Goal: Task Accomplishment & Management: Complete application form

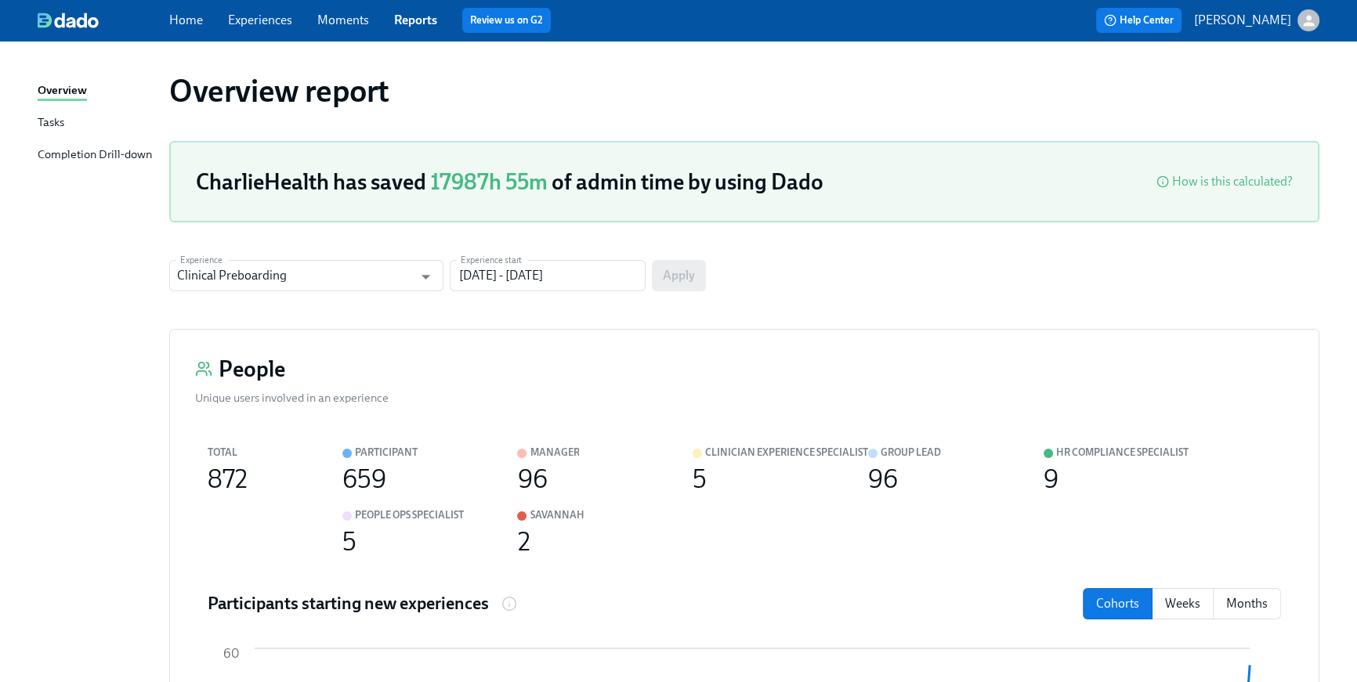
click at [183, 24] on link "Home" at bounding box center [186, 20] width 34 height 15
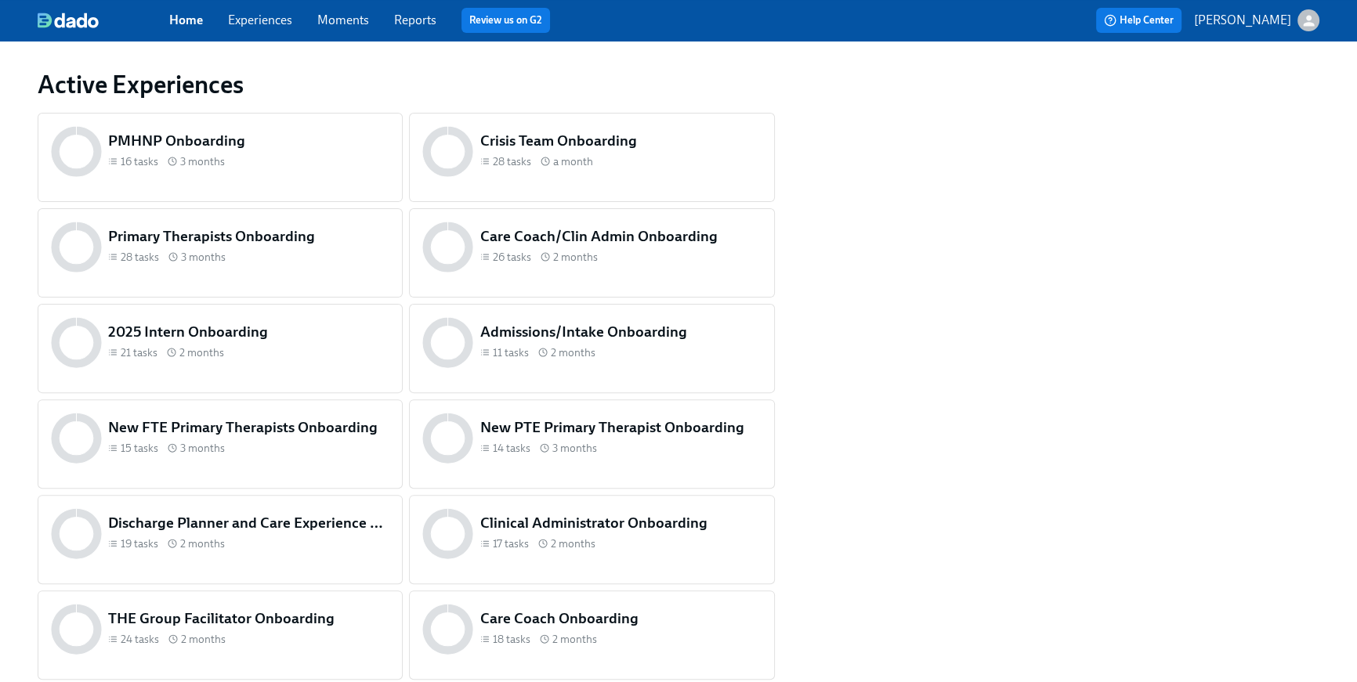
scroll to position [751, 0]
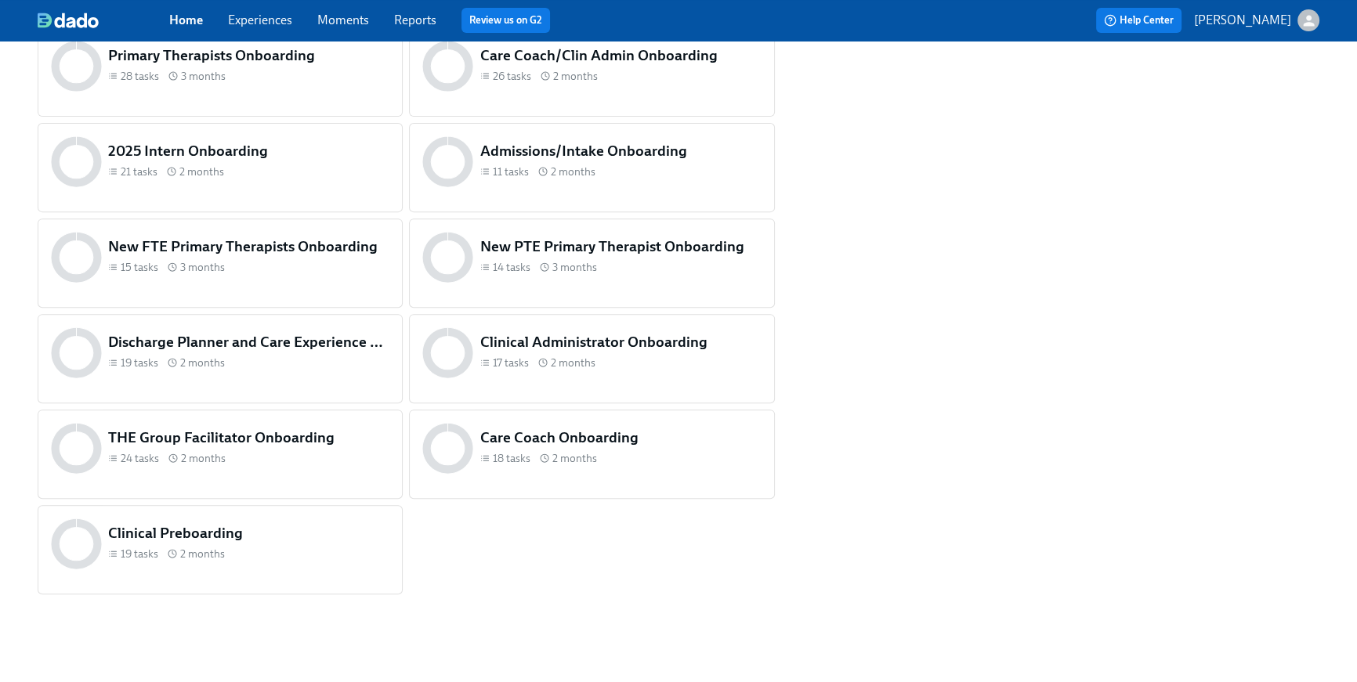
click at [295, 475] on div "THE Group Facilitator Onboarding 24 tasks 2 months" at bounding box center [220, 448] width 345 height 57
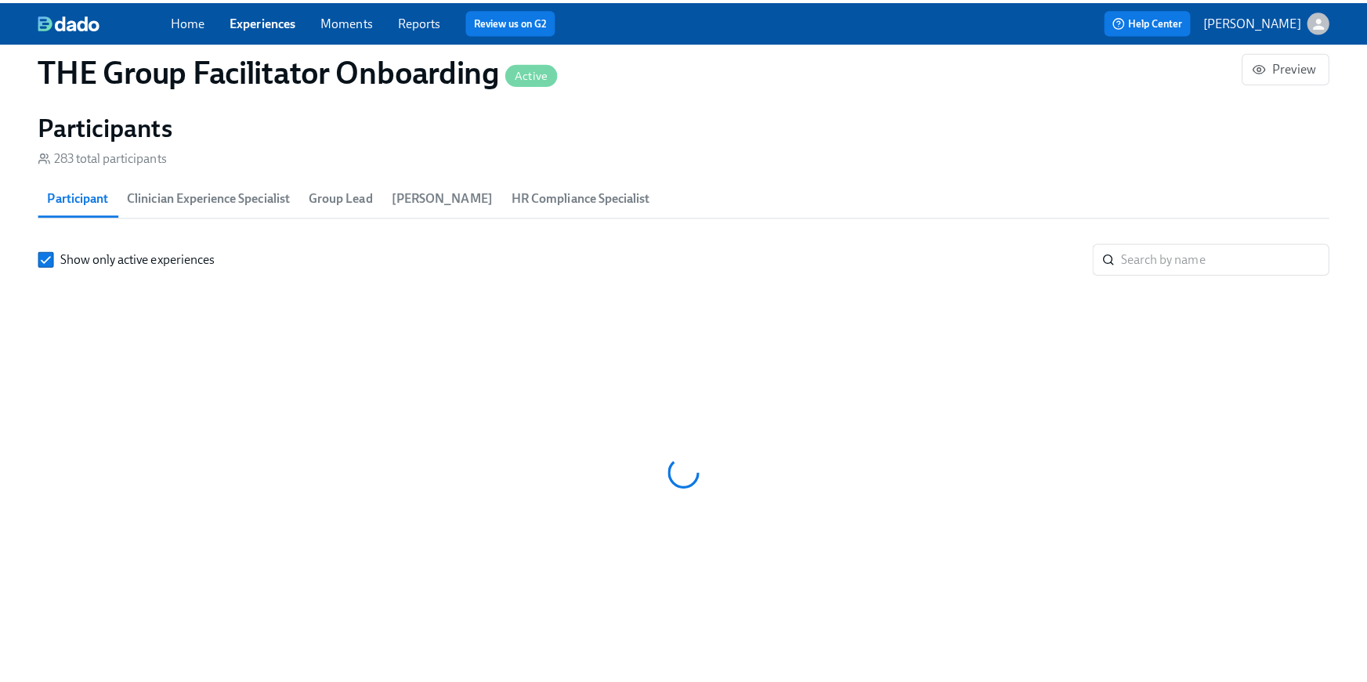
scroll to position [0, 20790]
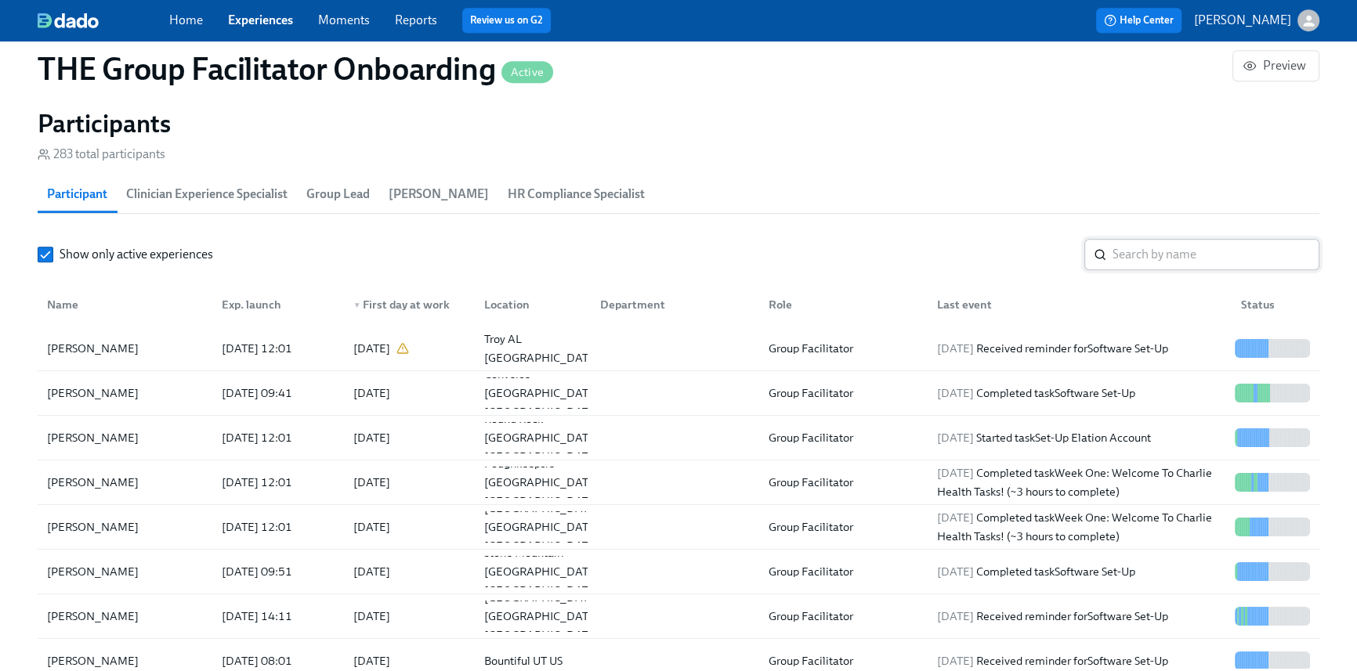
click at [1135, 250] on input "search" at bounding box center [1216, 254] width 207 height 31
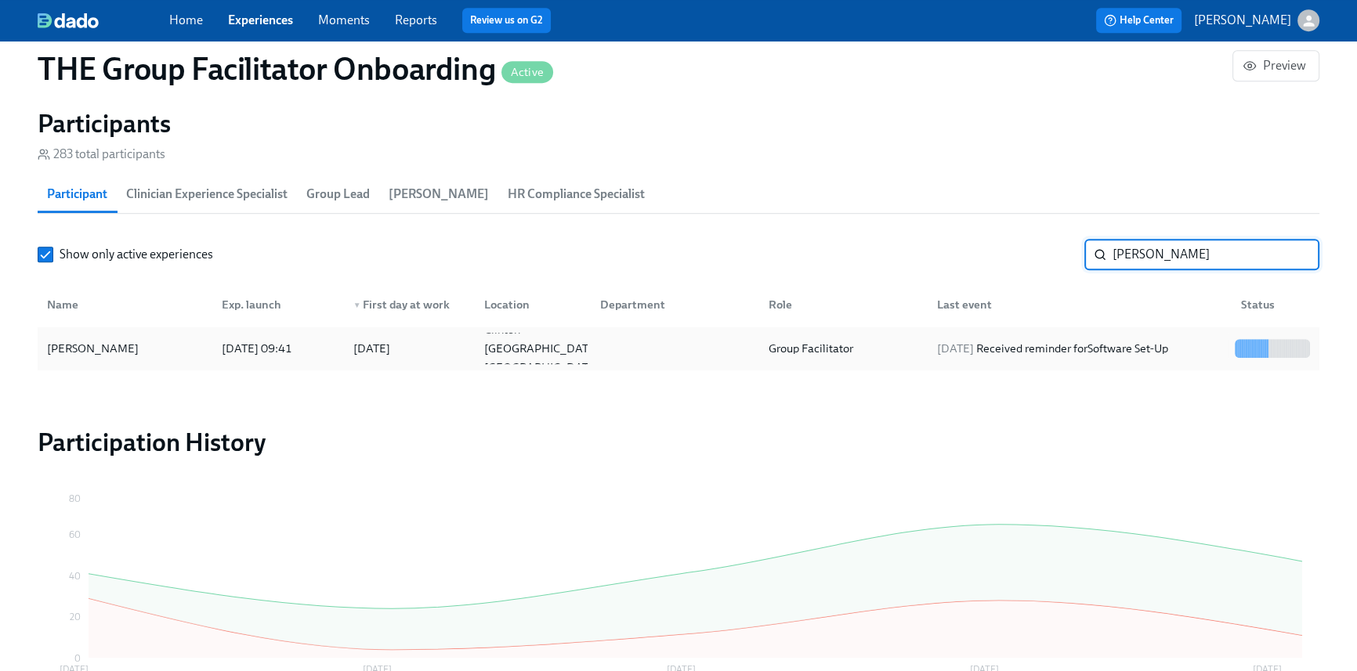
click at [914, 357] on div "Group Facilitator" at bounding box center [840, 348] width 168 height 31
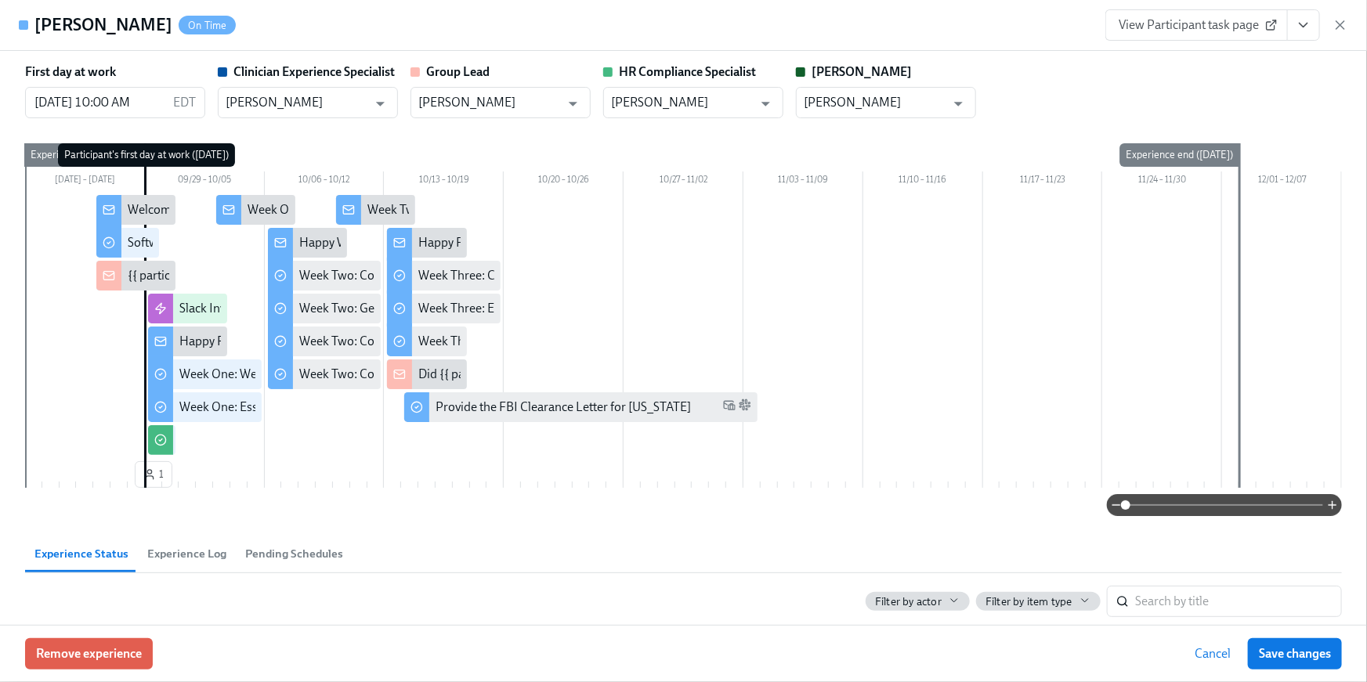
click at [1302, 17] on icon "View task page" at bounding box center [1304, 25] width 16 height 16
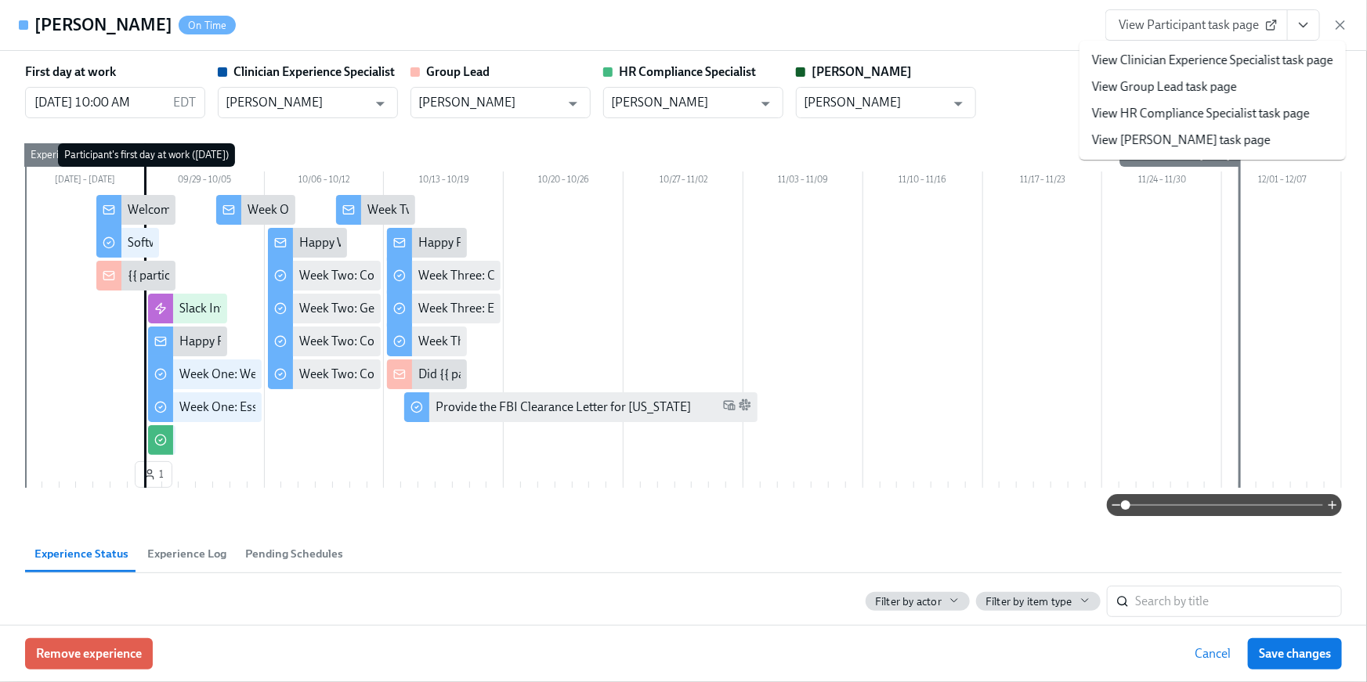
click at [1223, 119] on link "View HR Compliance Specialist task page" at bounding box center [1201, 113] width 218 height 17
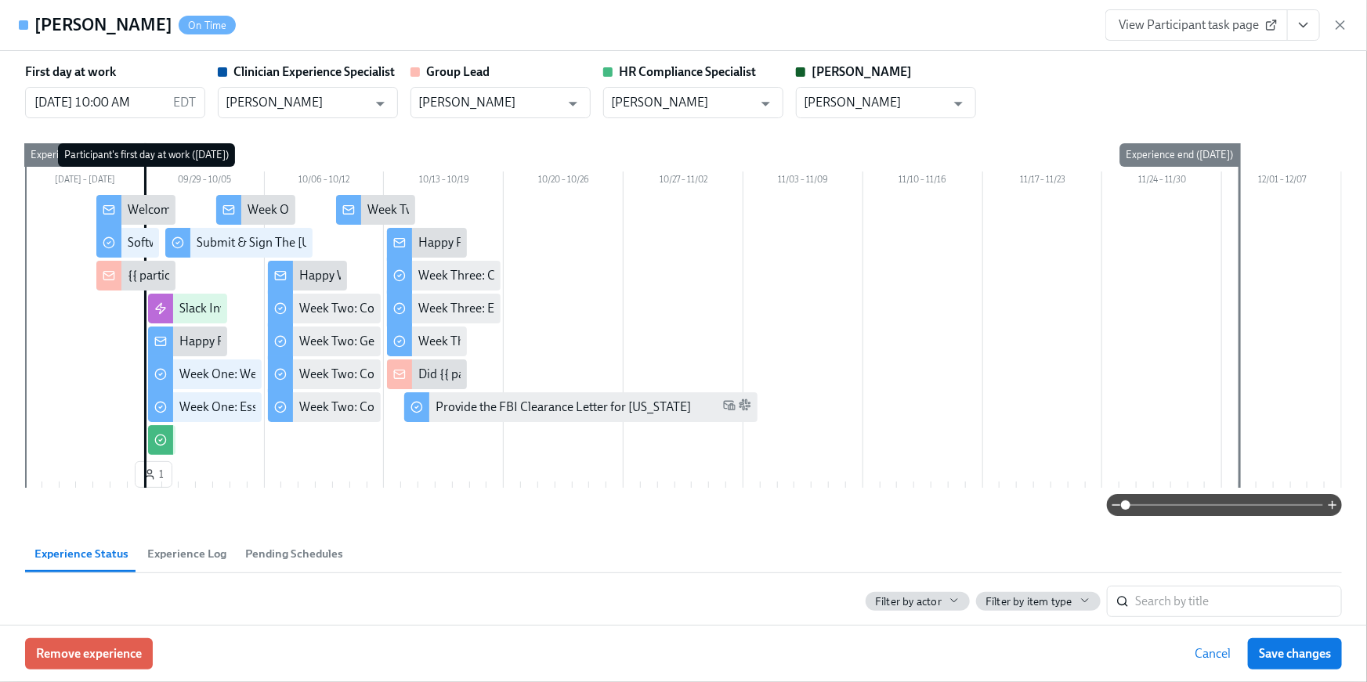
scroll to position [0, 21977]
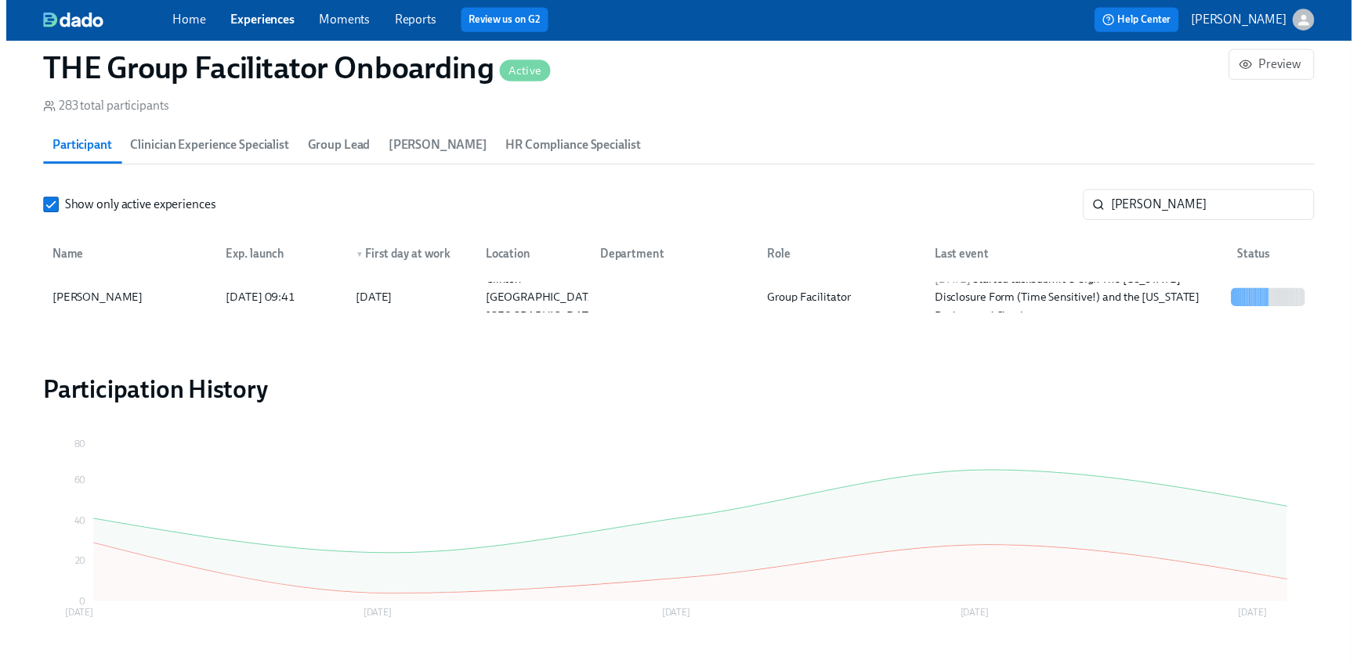
scroll to position [0, 21977]
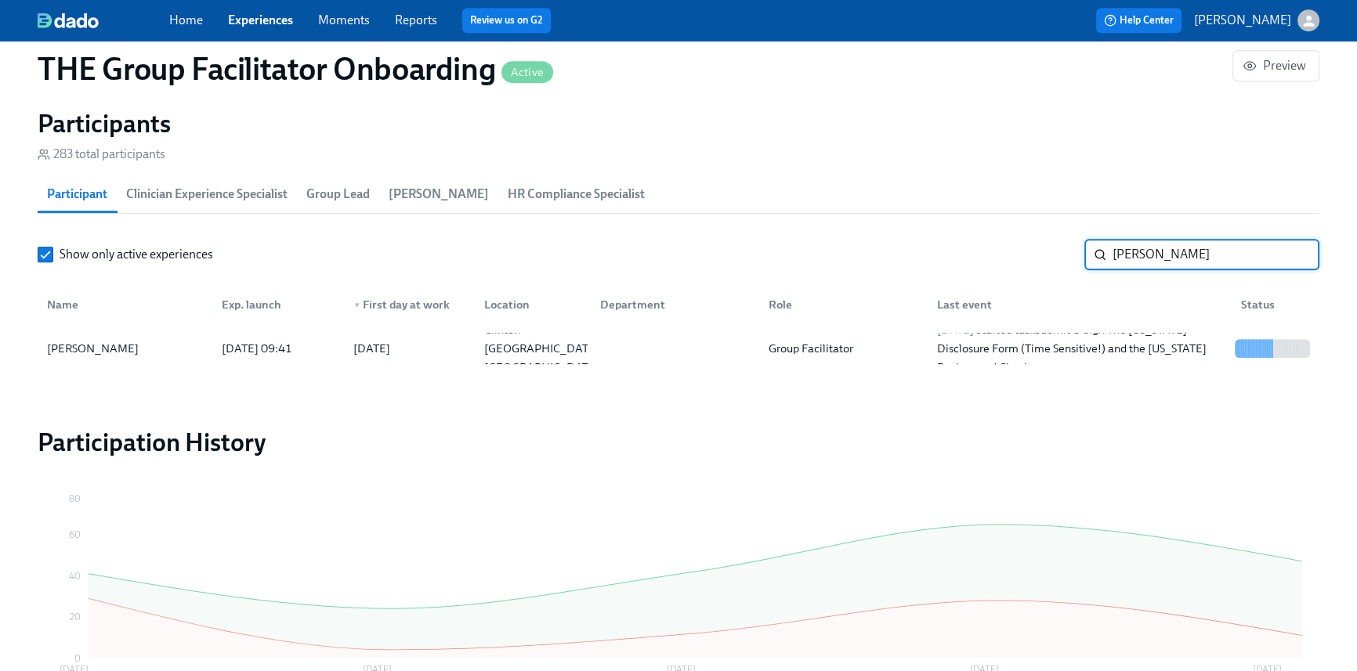
drag, startPoint x: 1154, startPoint y: 254, endPoint x: 1066, endPoint y: 240, distance: 88.9
click at [1072, 241] on div "Show only active experiences reed ​" at bounding box center [679, 254] width 1282 height 31
click at [1051, 337] on div "2025/09/29 Completed task Set-Up Elation Account" at bounding box center [1076, 348] width 304 height 31
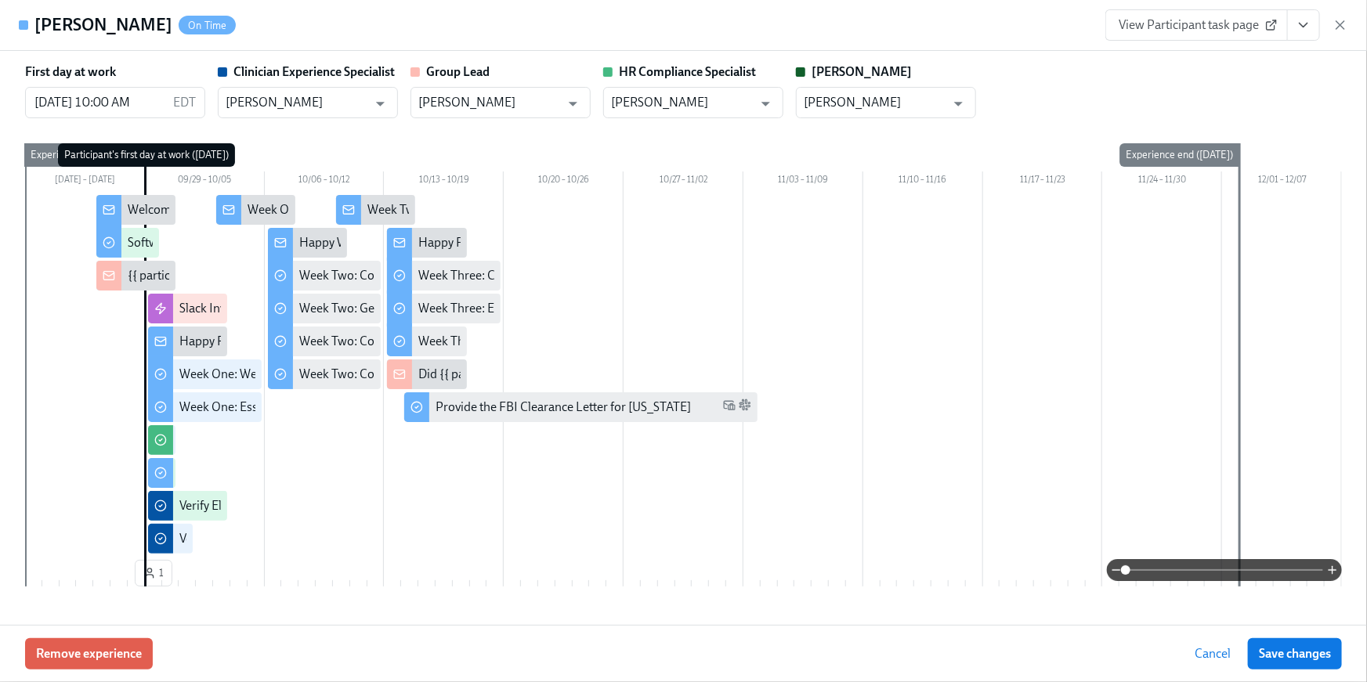
drag, startPoint x: 1297, startPoint y: 24, endPoint x: 1296, endPoint y: 34, distance: 10.2
click at [1297, 25] on icon "View task page" at bounding box center [1304, 25] width 16 height 16
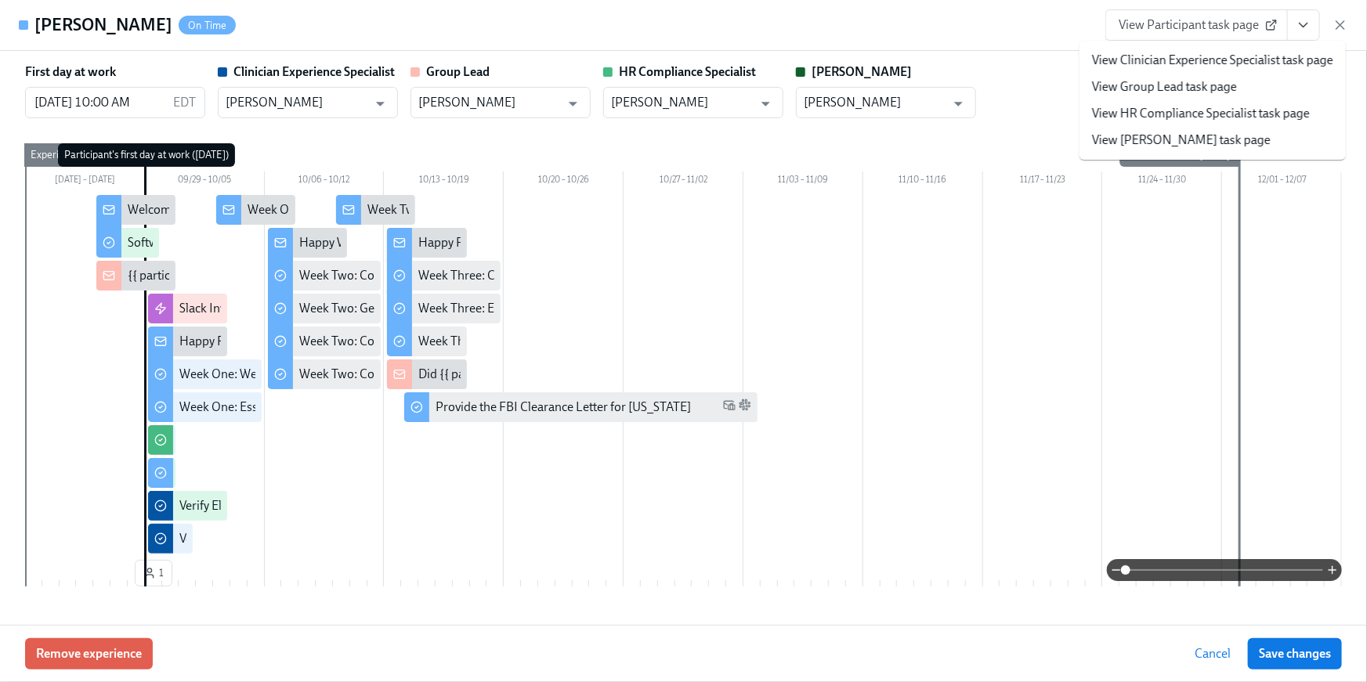
click at [1256, 115] on link "View HR Compliance Specialist task page" at bounding box center [1201, 113] width 218 height 17
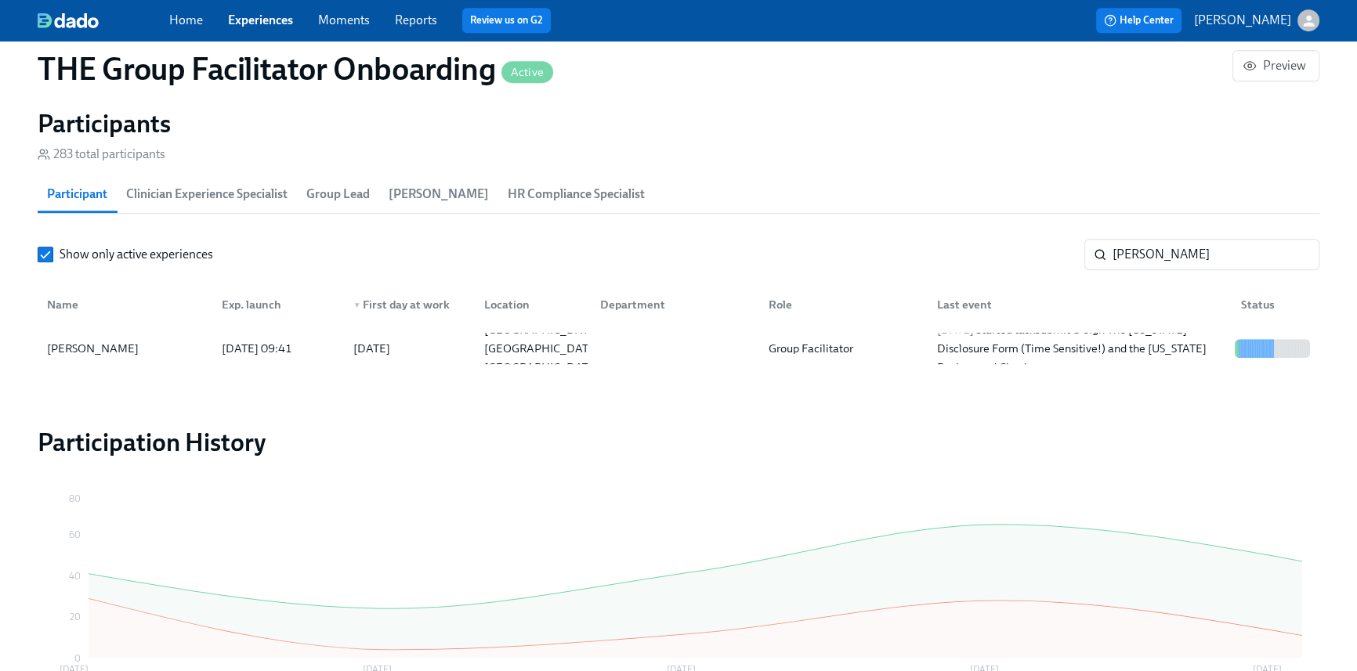
scroll to position [0, 21967]
click at [1144, 256] on input "chris" at bounding box center [1216, 254] width 207 height 31
click at [1078, 241] on div "Show only active experiences chris ​" at bounding box center [679, 254] width 1282 height 31
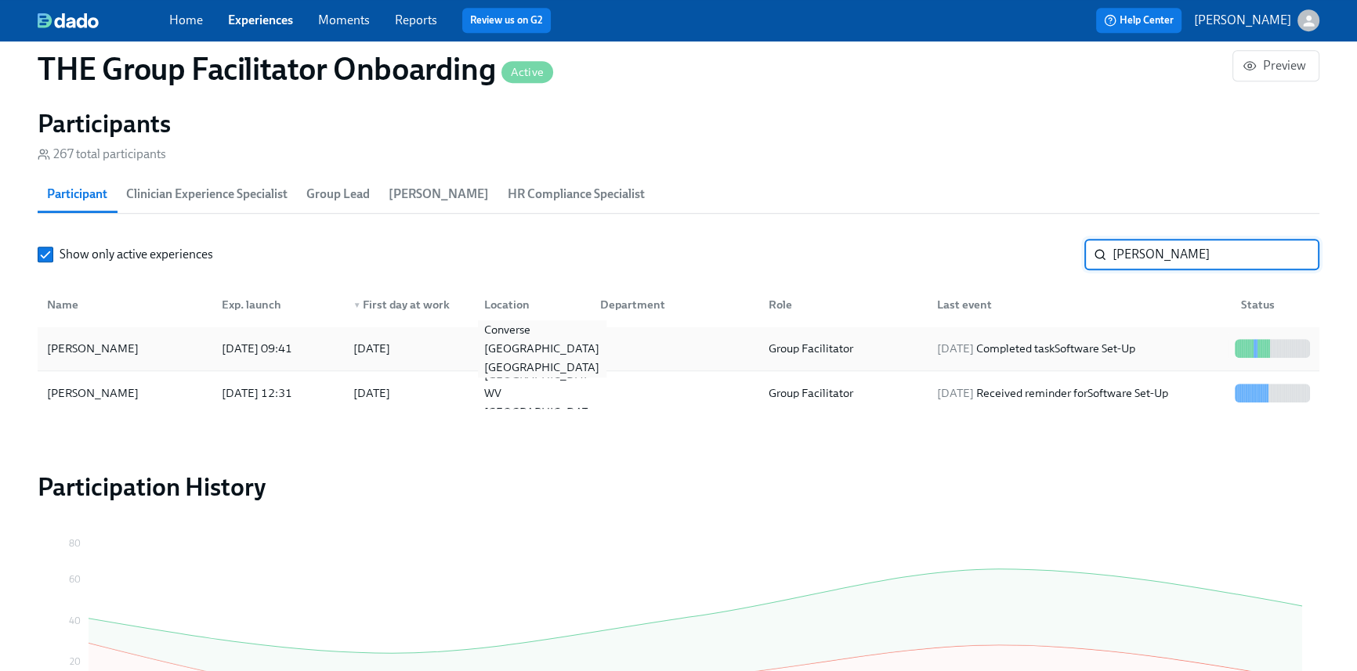
click at [563, 360] on div "Converse TX US" at bounding box center [530, 348] width 116 height 31
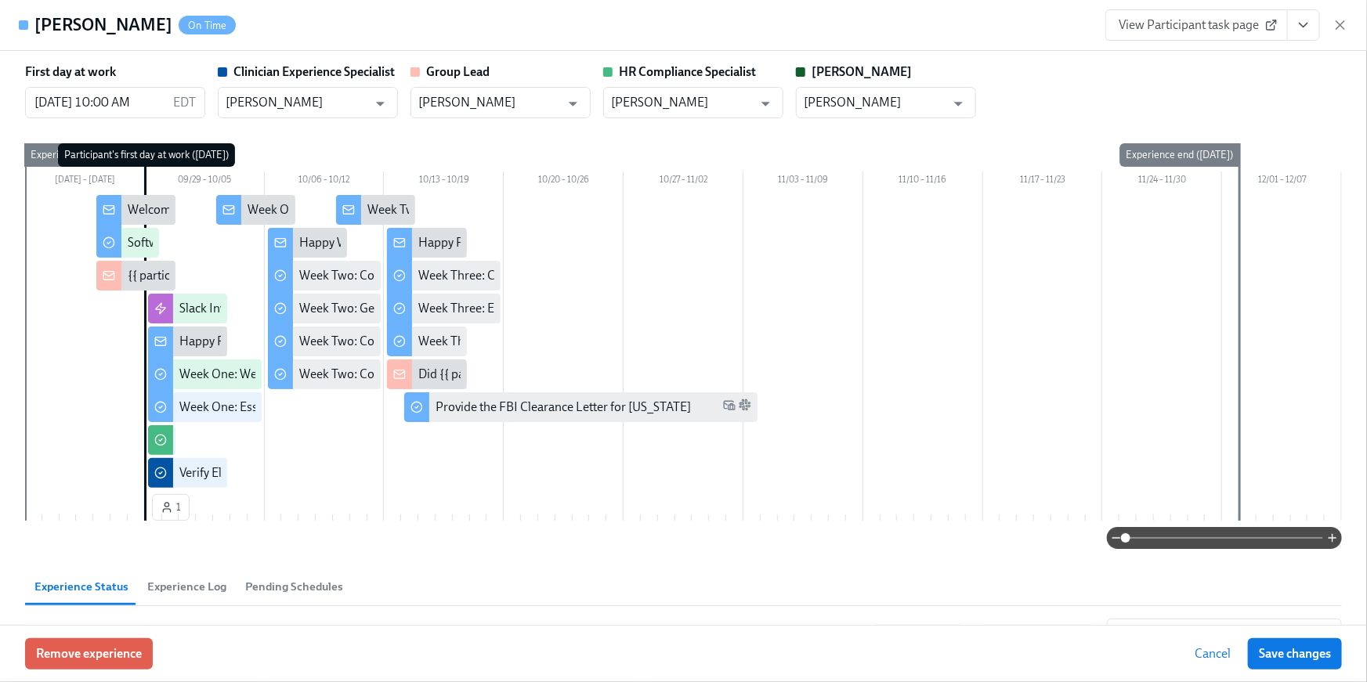
click at [1301, 27] on icon "View task page" at bounding box center [1304, 25] width 16 height 16
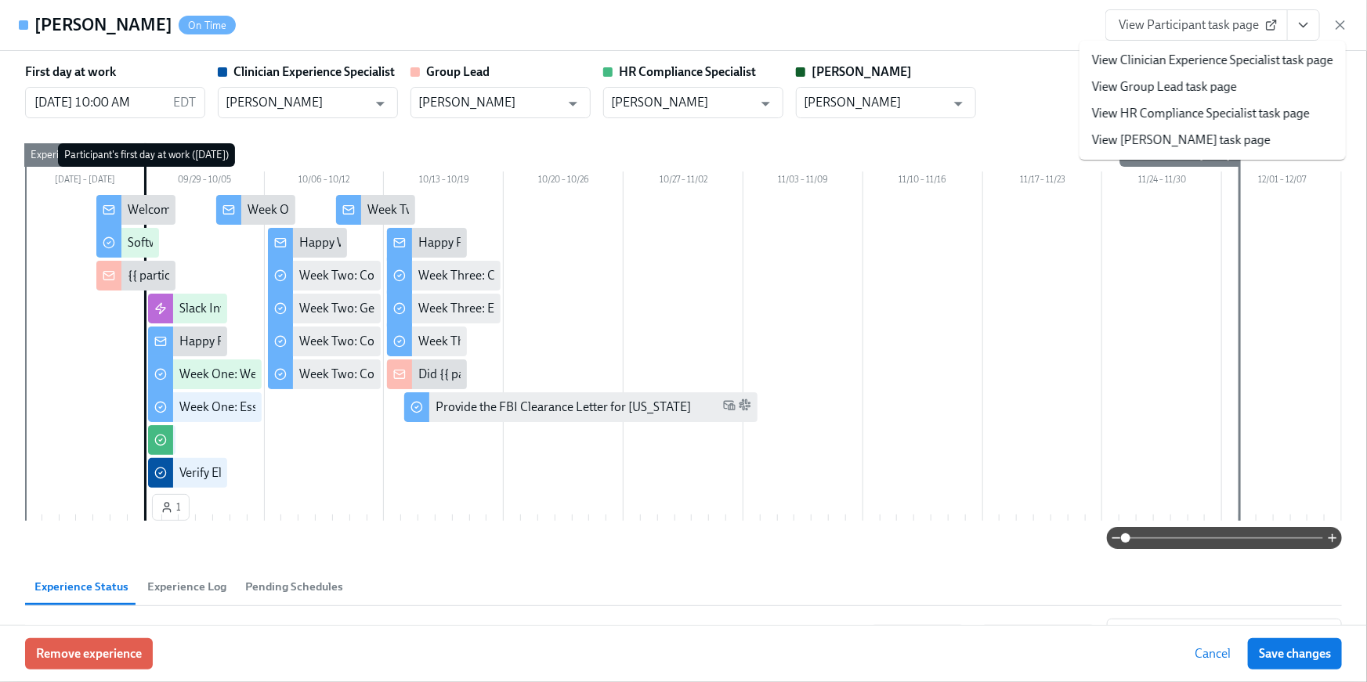
click at [1253, 106] on link "View HR Compliance Specialist task page" at bounding box center [1201, 113] width 218 height 17
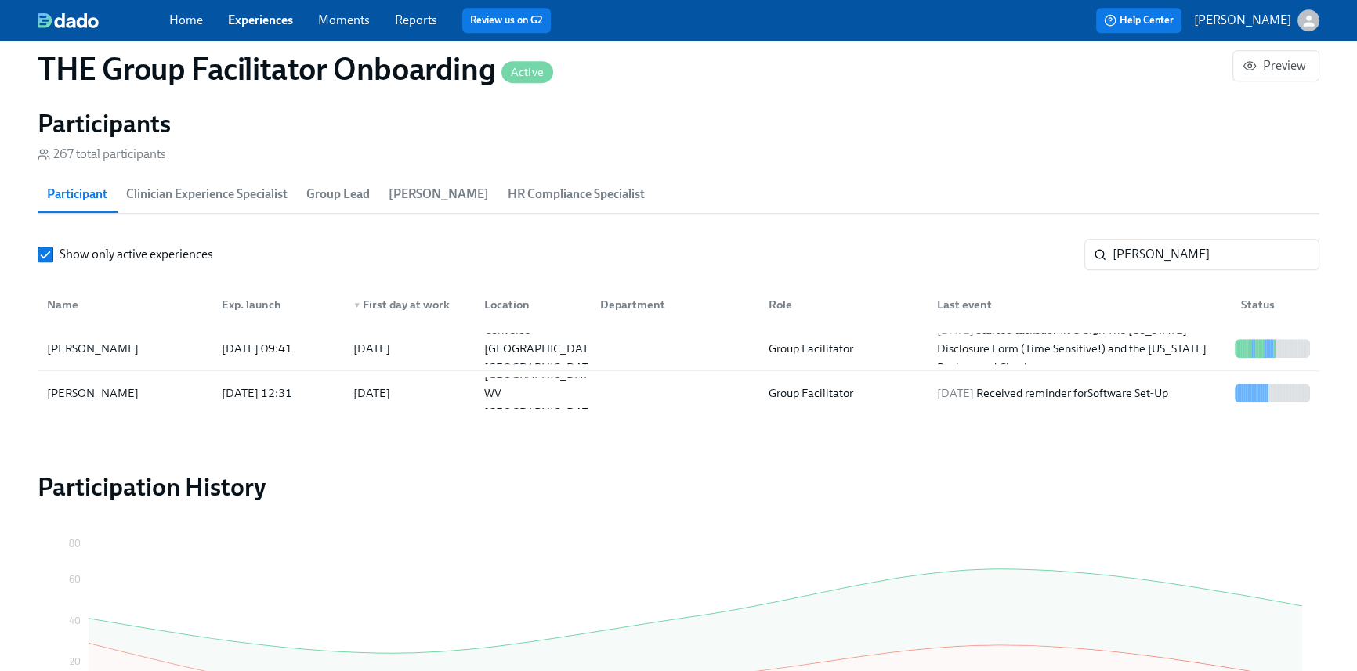
scroll to position [0, 21234]
drag, startPoint x: 1154, startPoint y: 249, endPoint x: 1063, endPoint y: 242, distance: 91.2
click at [1064, 241] on div "Show only active experiences Perry ​" at bounding box center [679, 254] width 1282 height 31
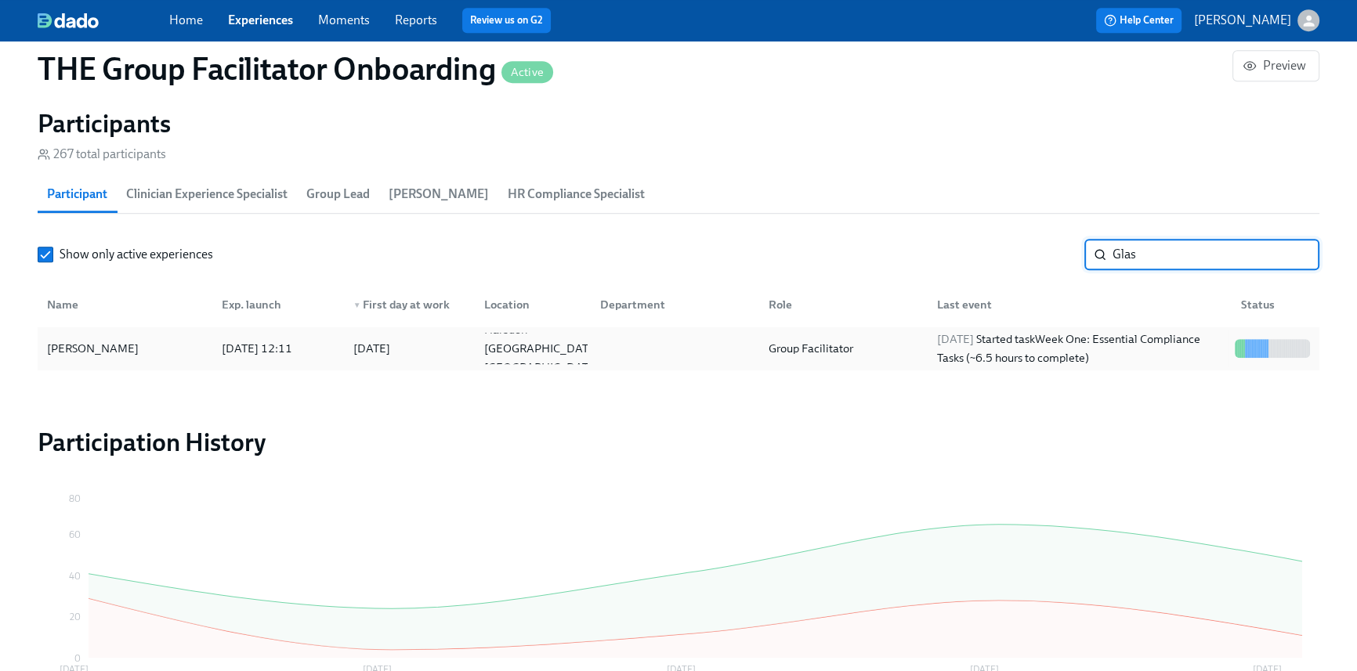
click at [1000, 353] on div "2025/09/29 Started task Week One: Essential Compliance Tasks (~6.5 hours to com…" at bounding box center [1080, 349] width 298 height 38
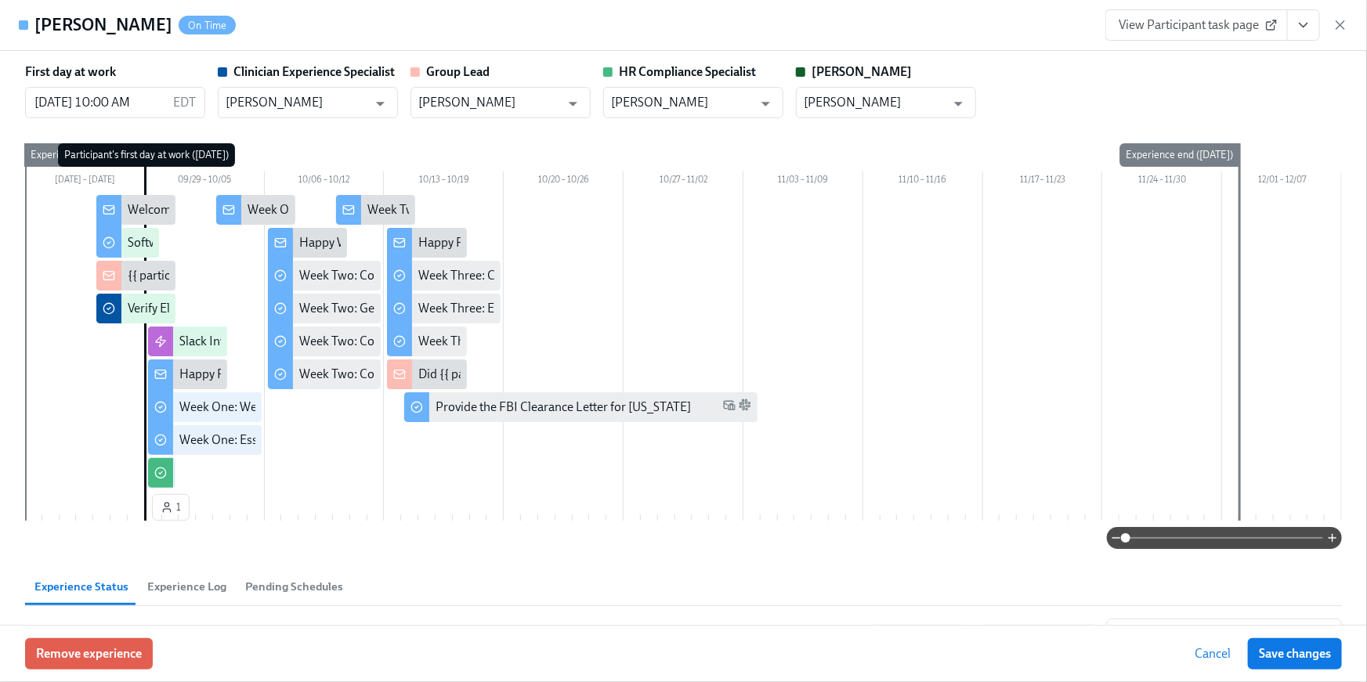
click at [1299, 20] on icon "View task page" at bounding box center [1304, 25] width 16 height 16
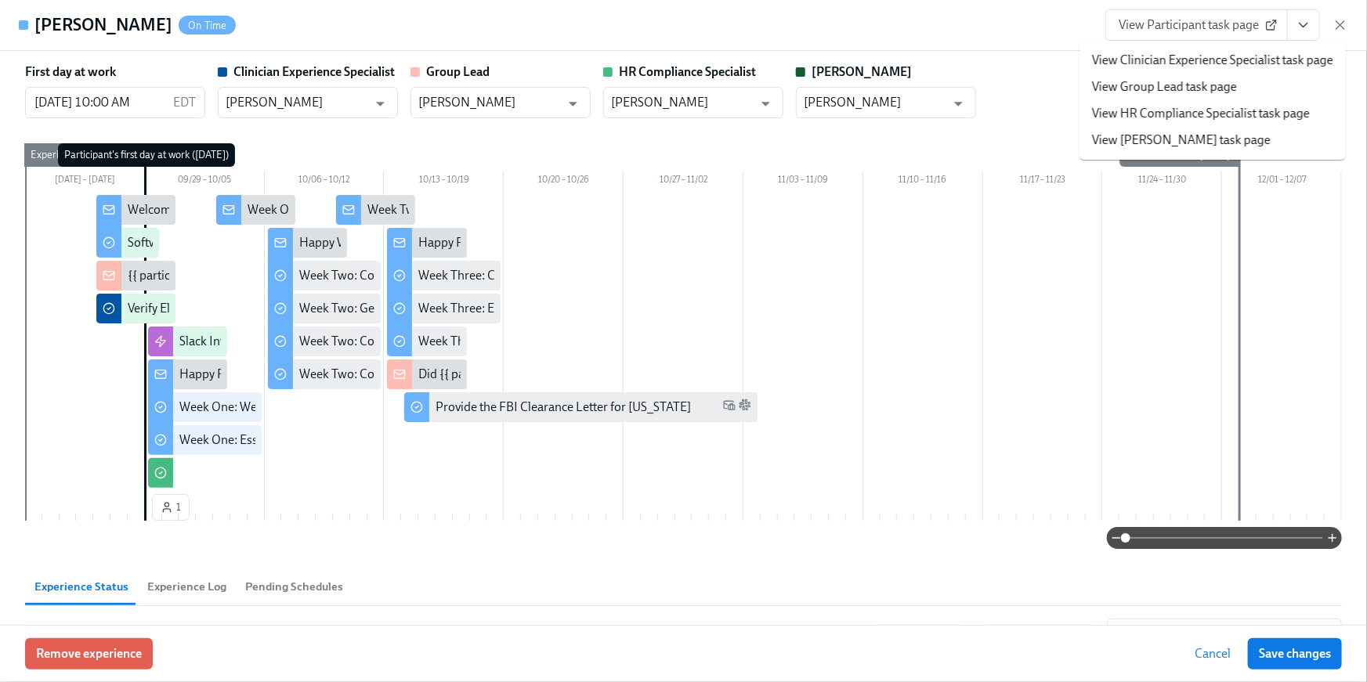
click at [1255, 117] on link "View HR Compliance Specialist task page" at bounding box center [1201, 113] width 218 height 17
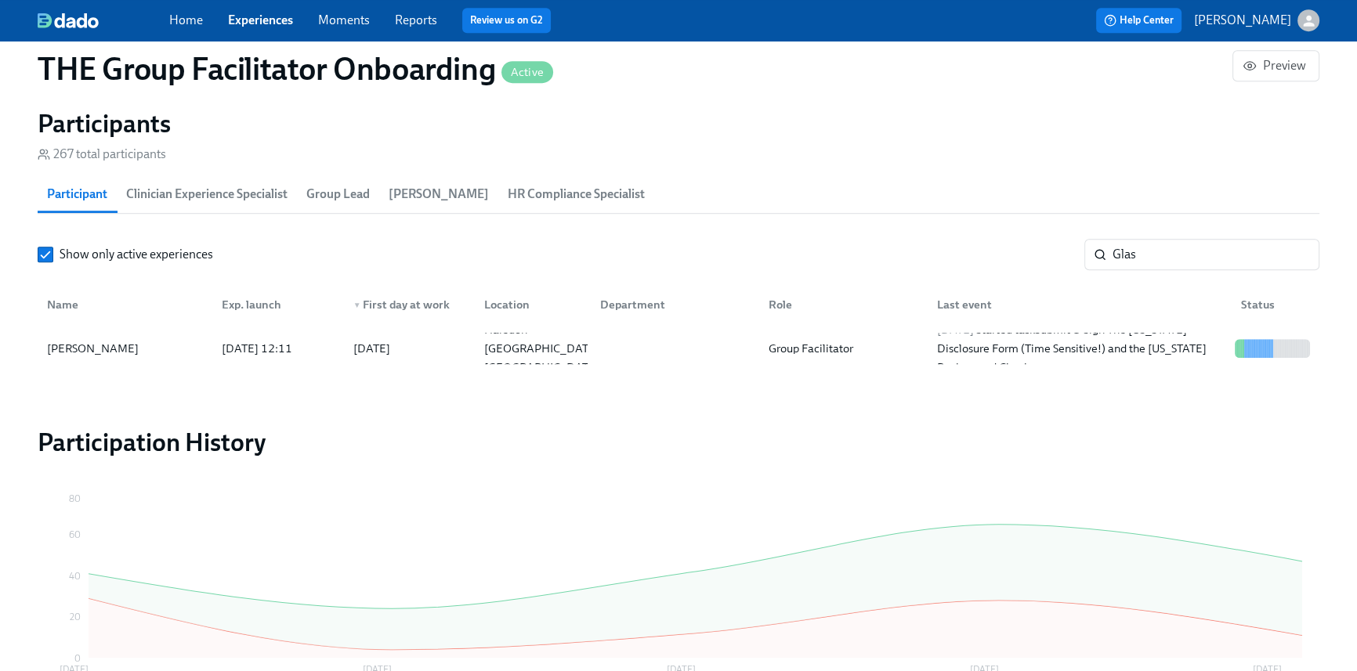
scroll to position [0, 21224]
drag, startPoint x: 1150, startPoint y: 257, endPoint x: 1052, endPoint y: 254, distance: 98.0
click at [1008, 239] on div "Show only active experiences Glas ​" at bounding box center [679, 254] width 1282 height 31
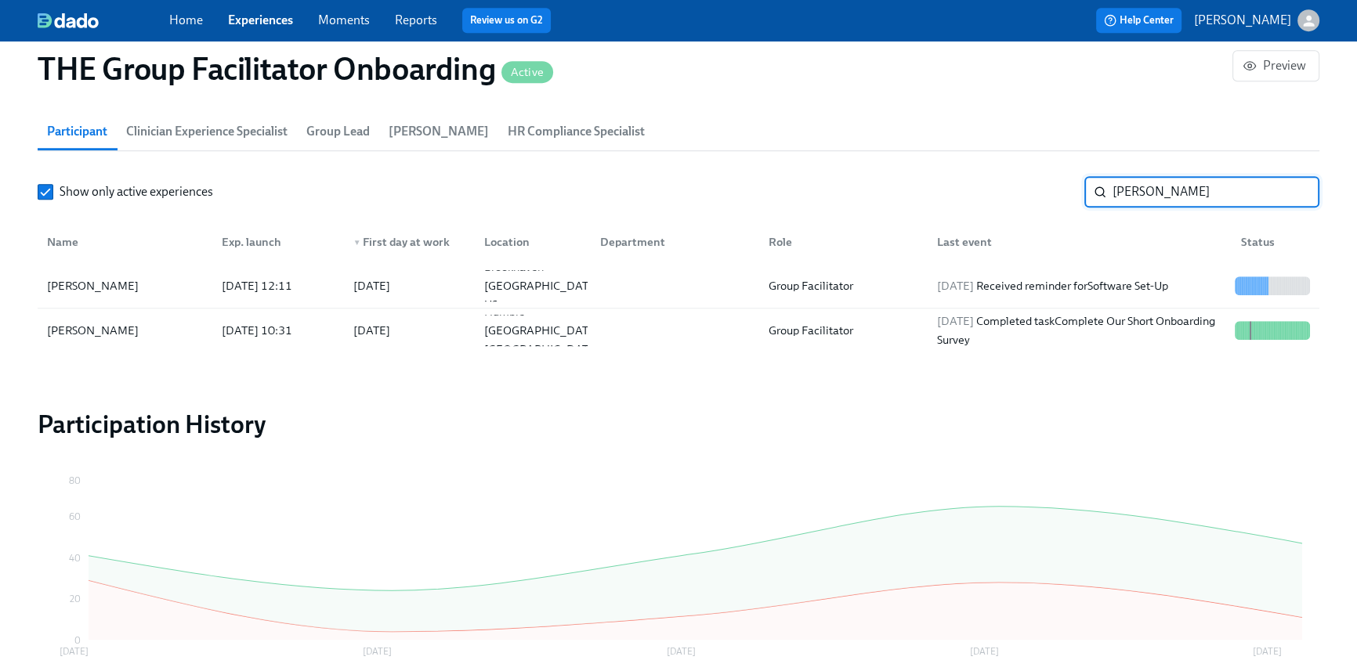
scroll to position [0, 21234]
click at [697, 293] on div at bounding box center [672, 285] width 168 height 31
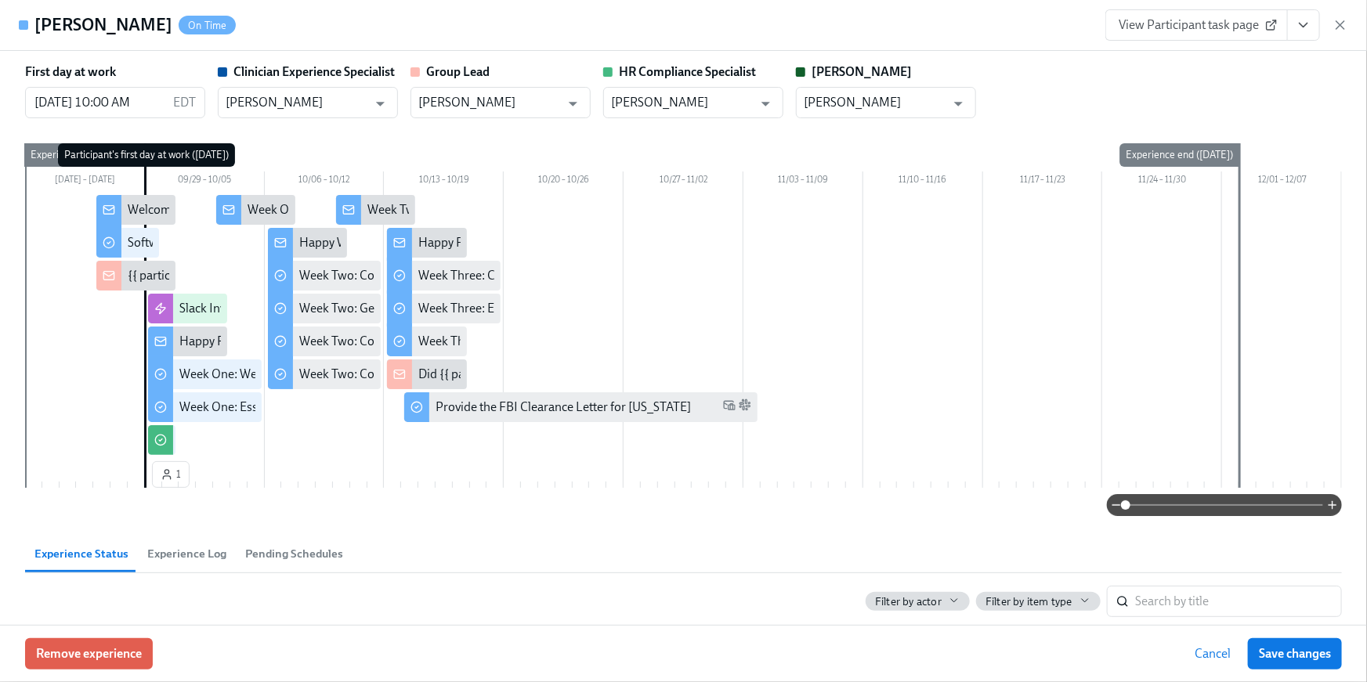
click at [1296, 34] on button "View task page" at bounding box center [1303, 24] width 33 height 31
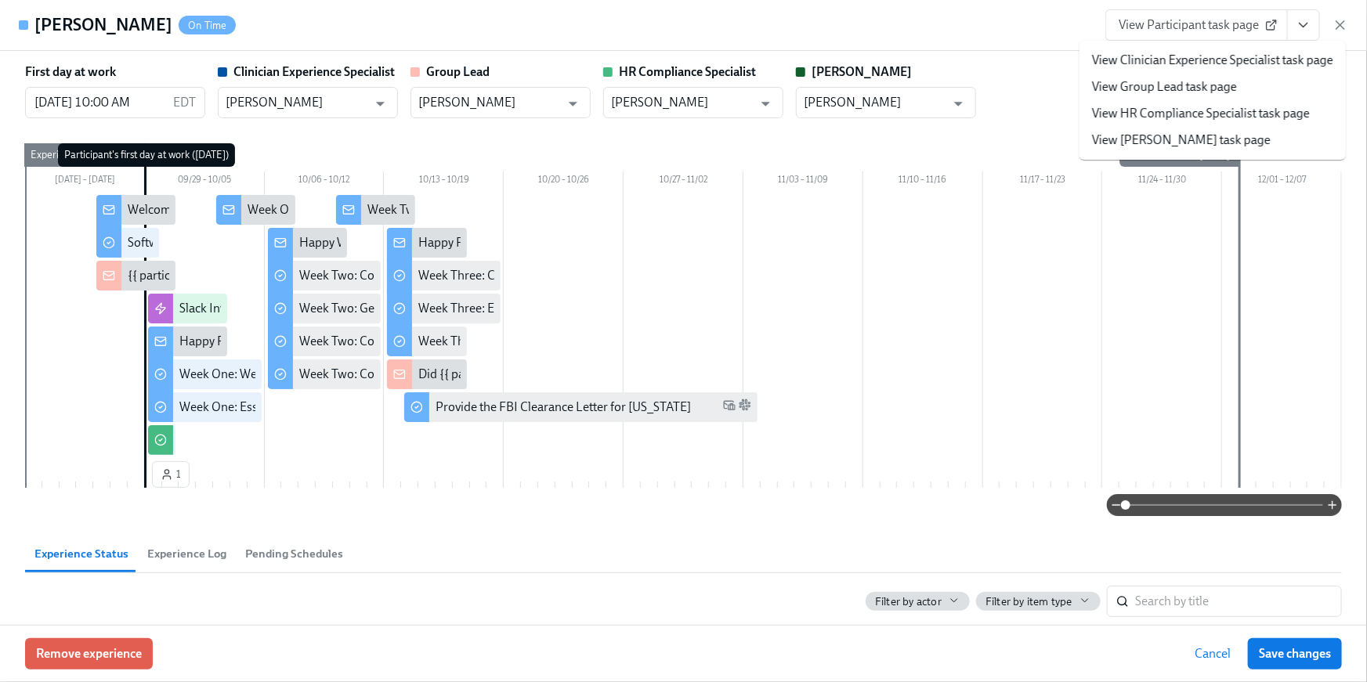
click at [1250, 113] on link "View HR Compliance Specialist task page" at bounding box center [1201, 113] width 218 height 17
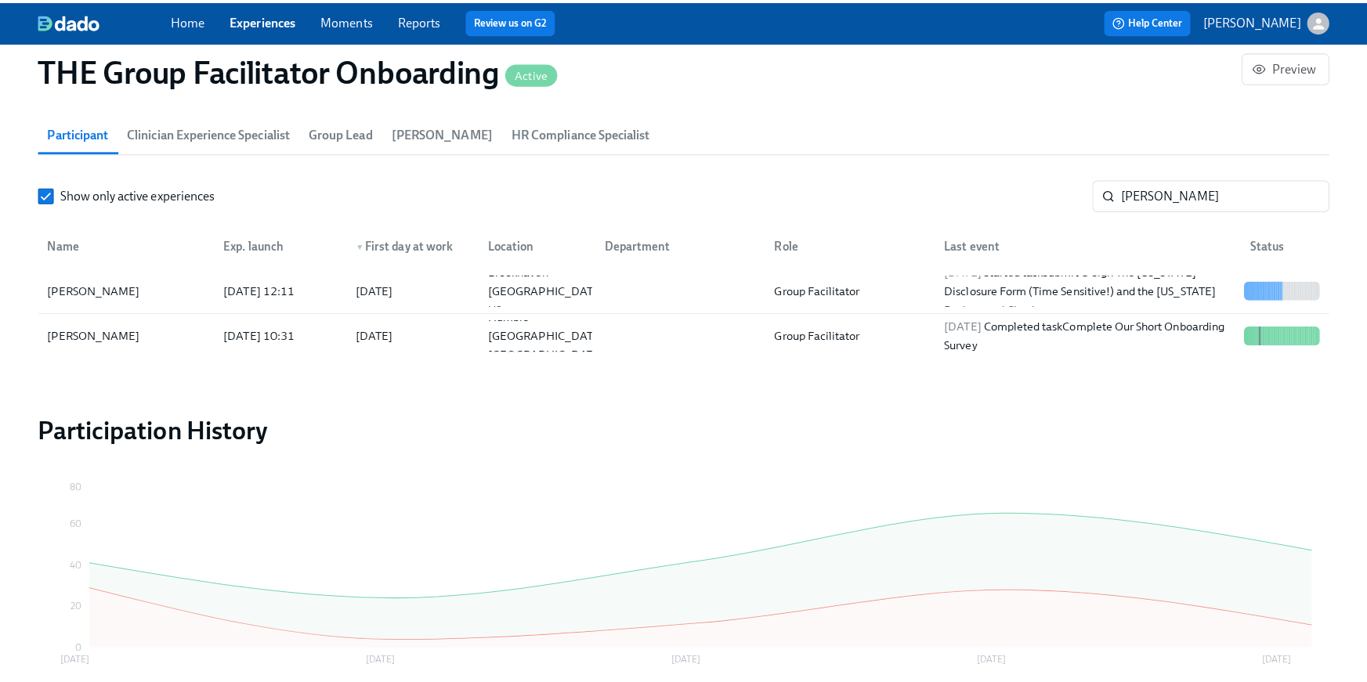
scroll to position [0, 21234]
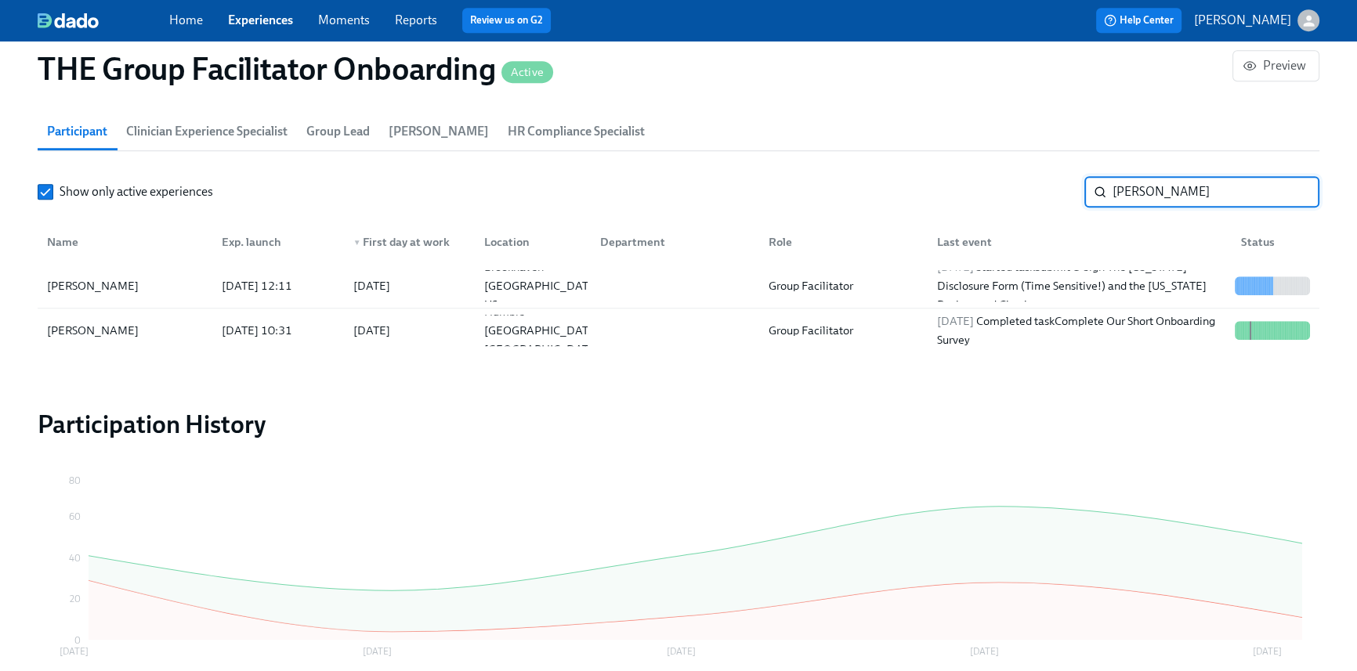
drag, startPoint x: 1149, startPoint y: 187, endPoint x: 1037, endPoint y: 184, distance: 111.3
click at [1037, 184] on div "Show only active experiences shana ​" at bounding box center [679, 191] width 1282 height 31
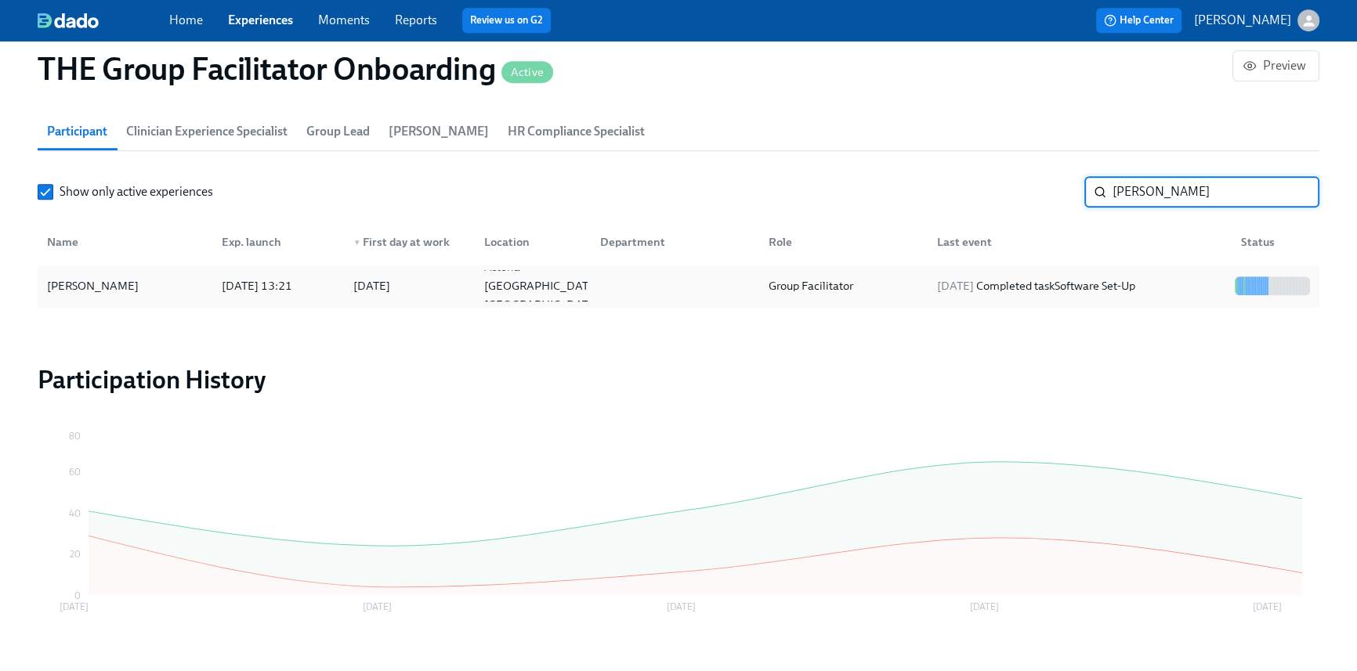
type input "lach"
click at [997, 274] on div "2025/09/29 Completed task Software Set-Up" at bounding box center [1076, 285] width 304 height 31
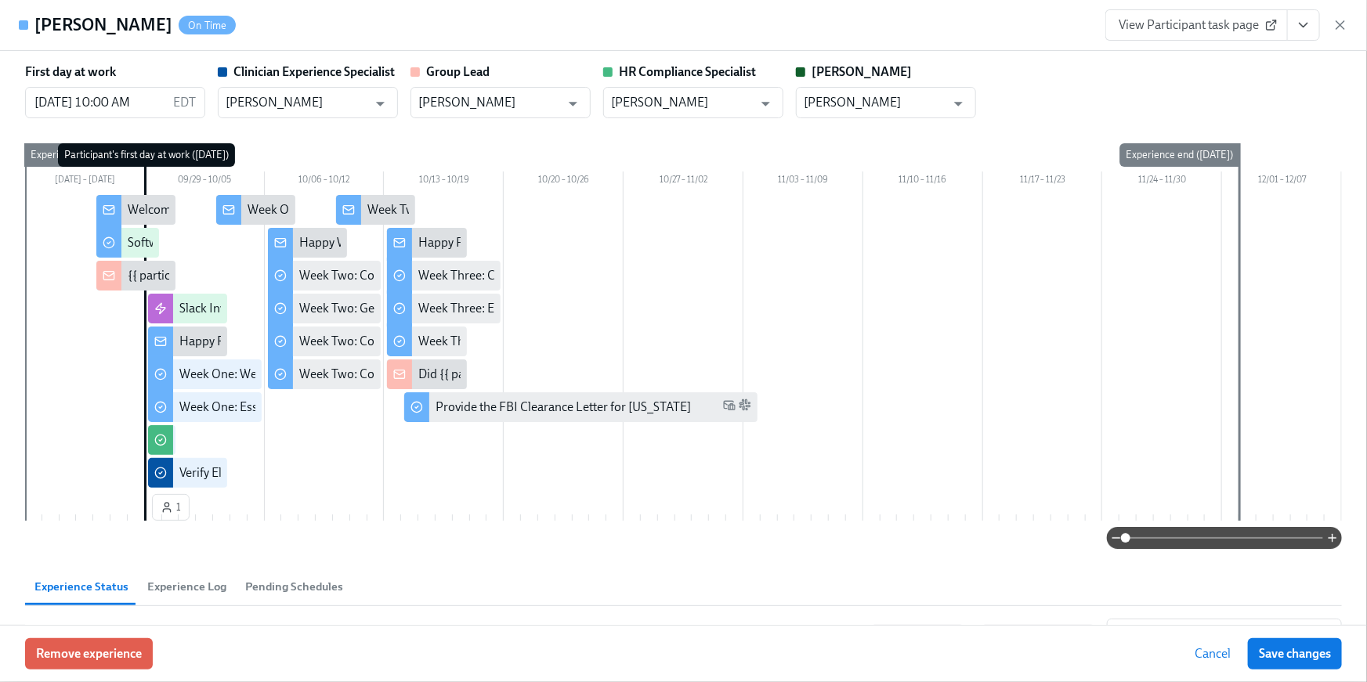
click at [1294, 30] on button "View task page" at bounding box center [1303, 24] width 33 height 31
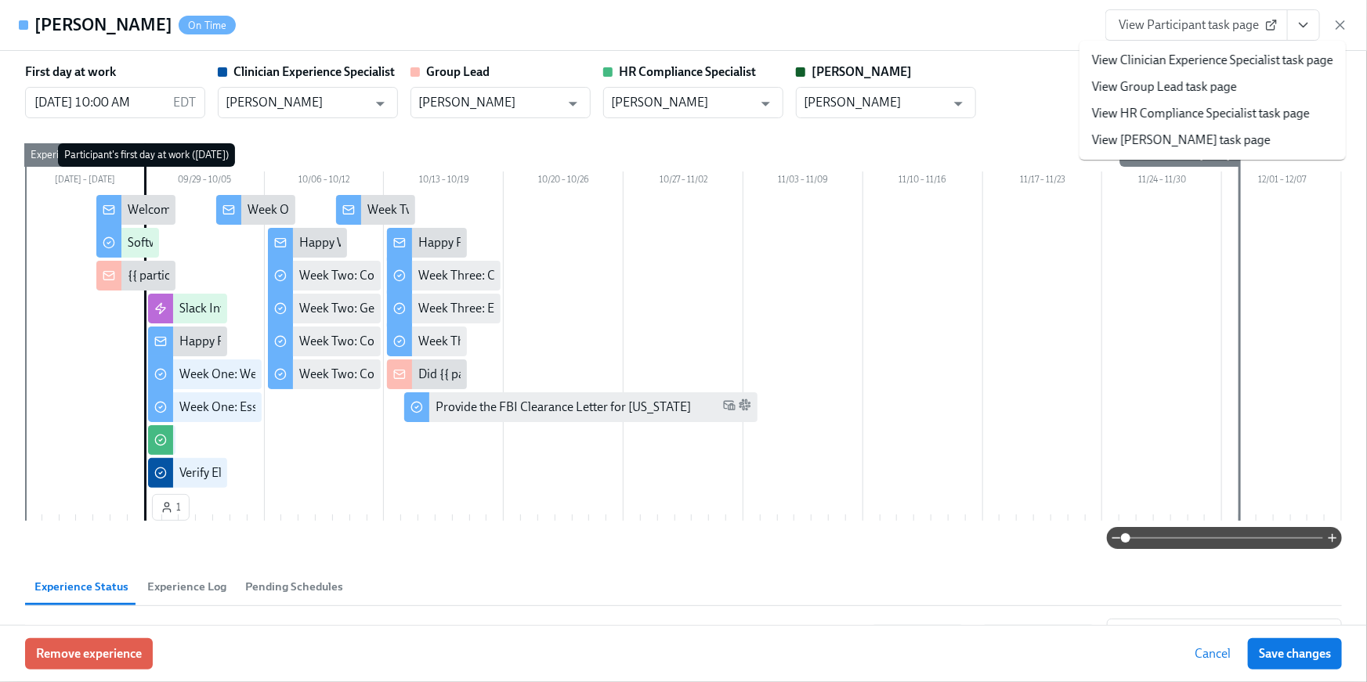
click at [1276, 117] on link "View HR Compliance Specialist task page" at bounding box center [1201, 113] width 218 height 17
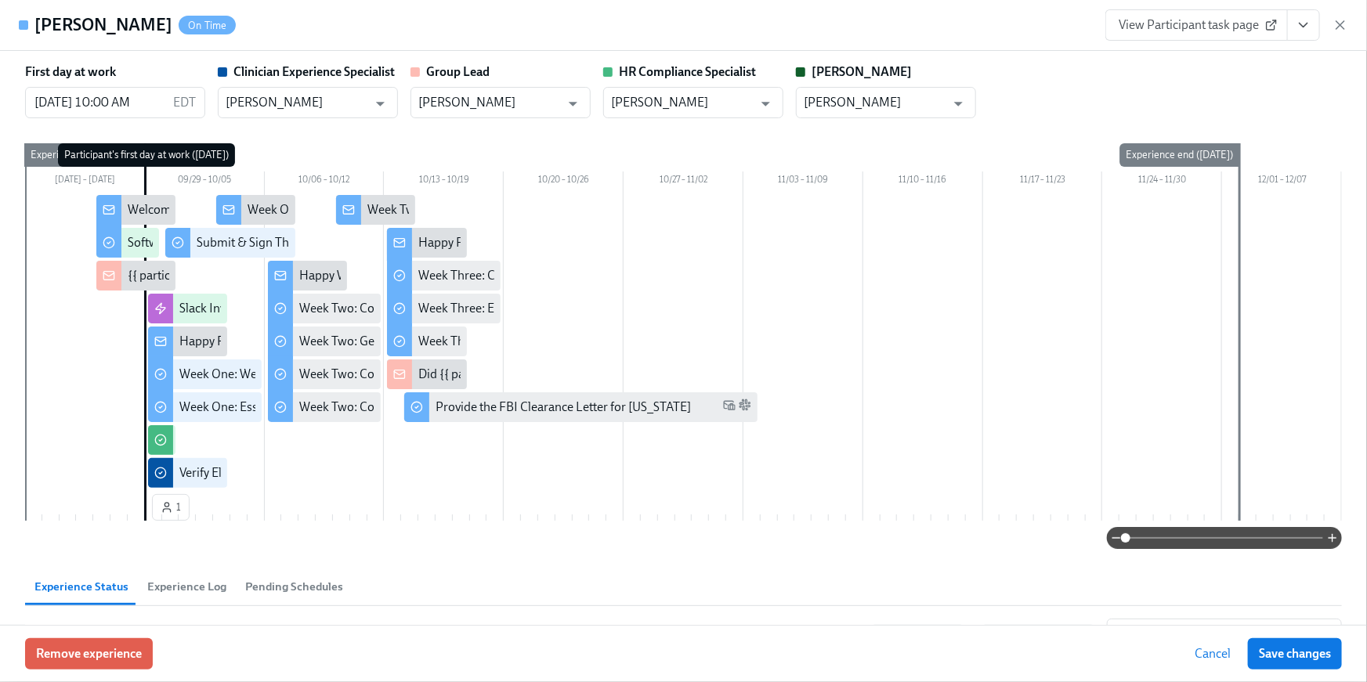
scroll to position [1413, 0]
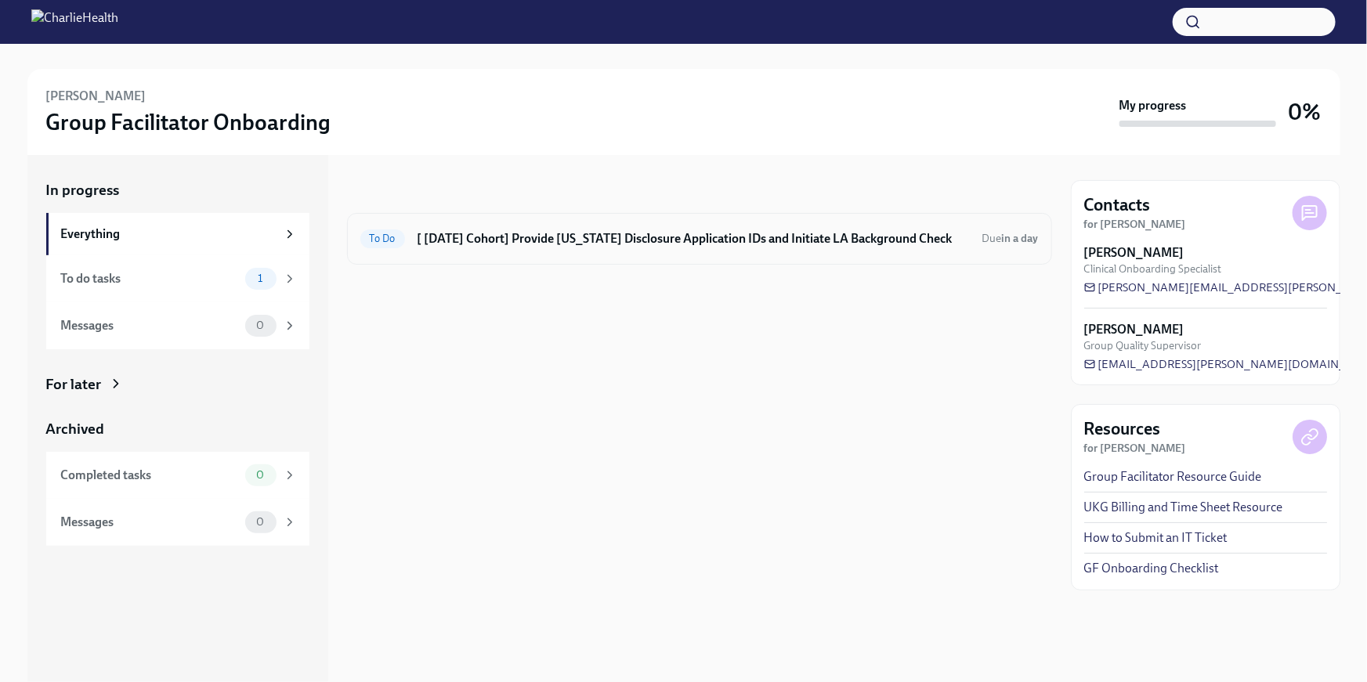
click at [514, 238] on h6 "[ [DATE] Cohort] Provide [US_STATE] Disclosure Application IDs and Initiate LA …" at bounding box center [694, 238] width 552 height 17
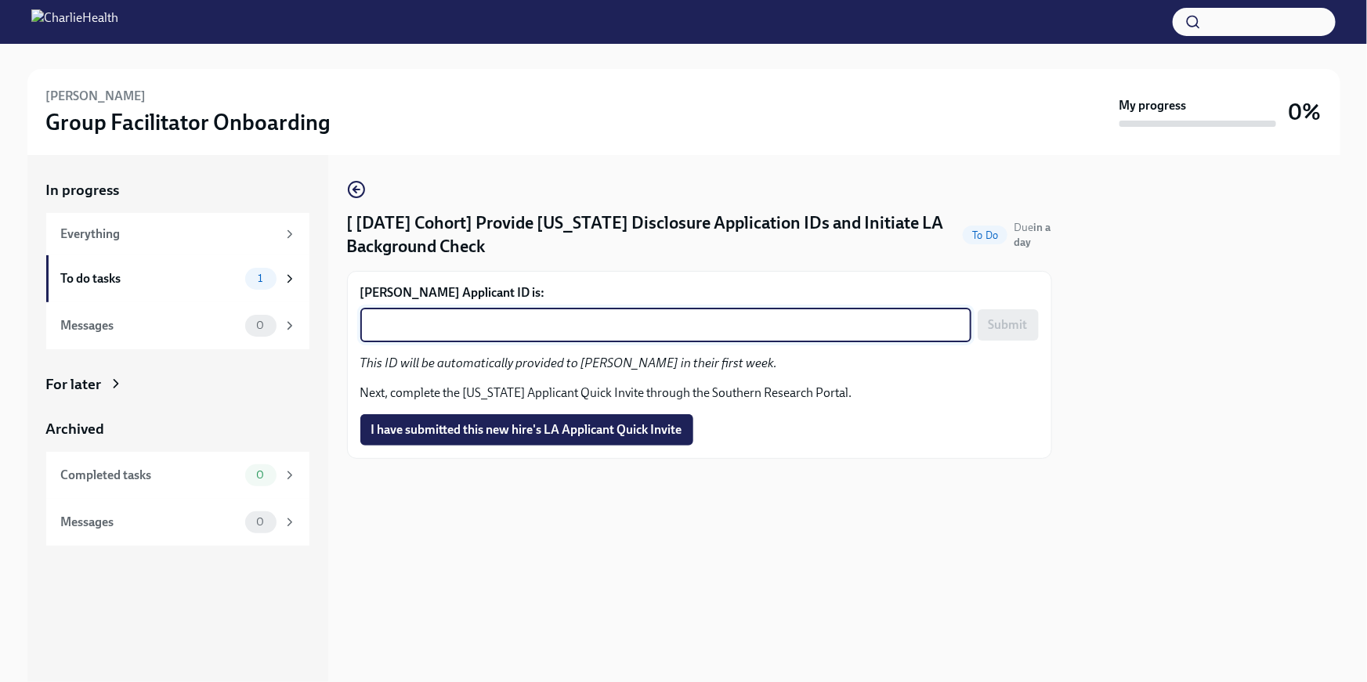
click at [480, 328] on textarea "Kate Reed's Applicant ID is:" at bounding box center [666, 325] width 592 height 19
paste textarea "1254218"
type textarea "1254218"
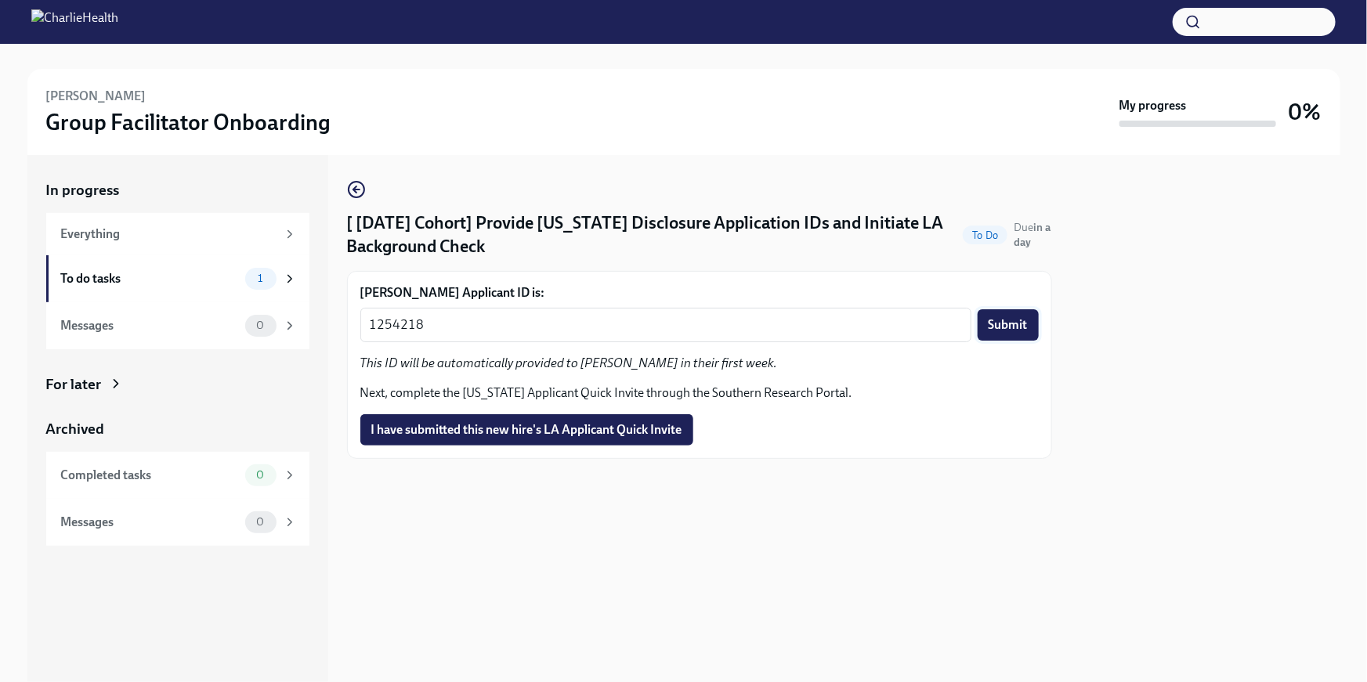
click at [1026, 323] on span "Submit" at bounding box center [1008, 325] width 39 height 16
click at [646, 435] on span "I have submitted this new hire's LA Applicant Quick Invite" at bounding box center [526, 430] width 311 height 16
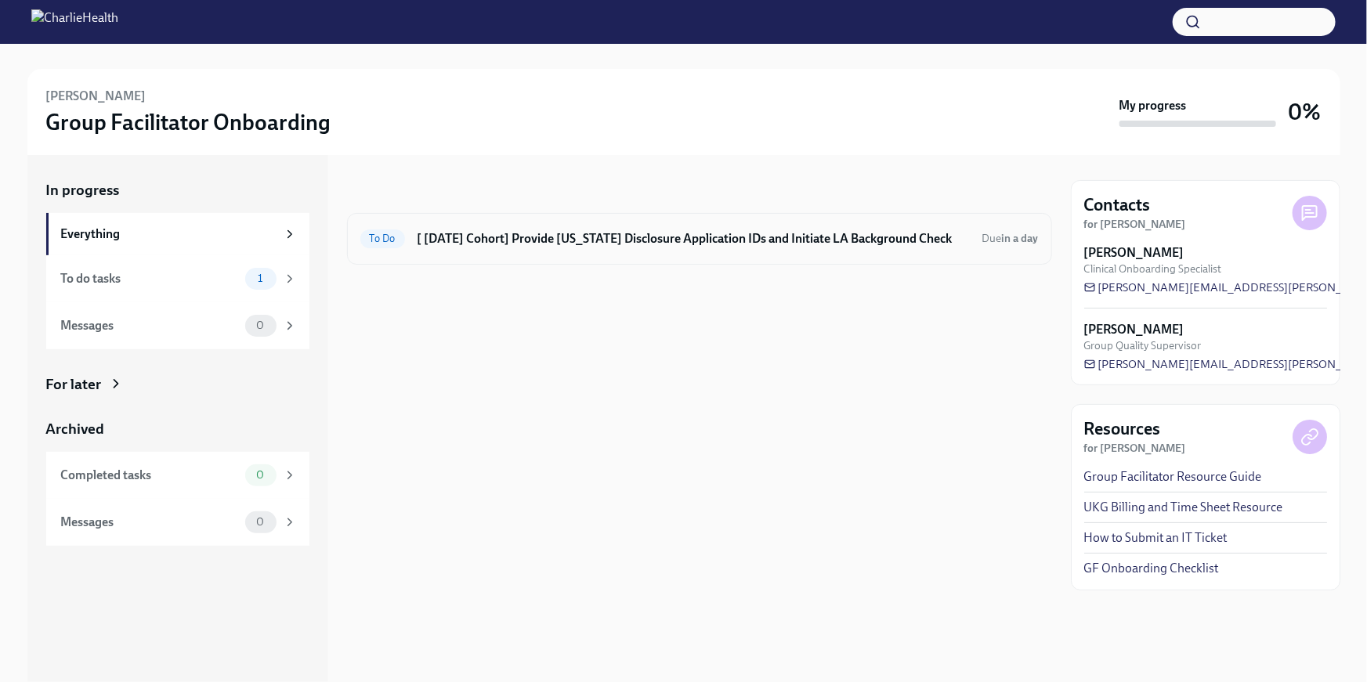
click at [479, 256] on div "To Do [ [DATE] Cohort] Provide [US_STATE] Disclosure Application IDs and Initia…" at bounding box center [699, 239] width 705 height 52
click at [555, 258] on div "To Do [ [DATE] Cohort] Provide [US_STATE] Disclosure Application IDs and Initia…" at bounding box center [699, 239] width 705 height 52
click at [545, 243] on h6 "[ [DATE] Cohort] Provide [US_STATE] Disclosure Application IDs and Initiate LA …" at bounding box center [694, 238] width 552 height 17
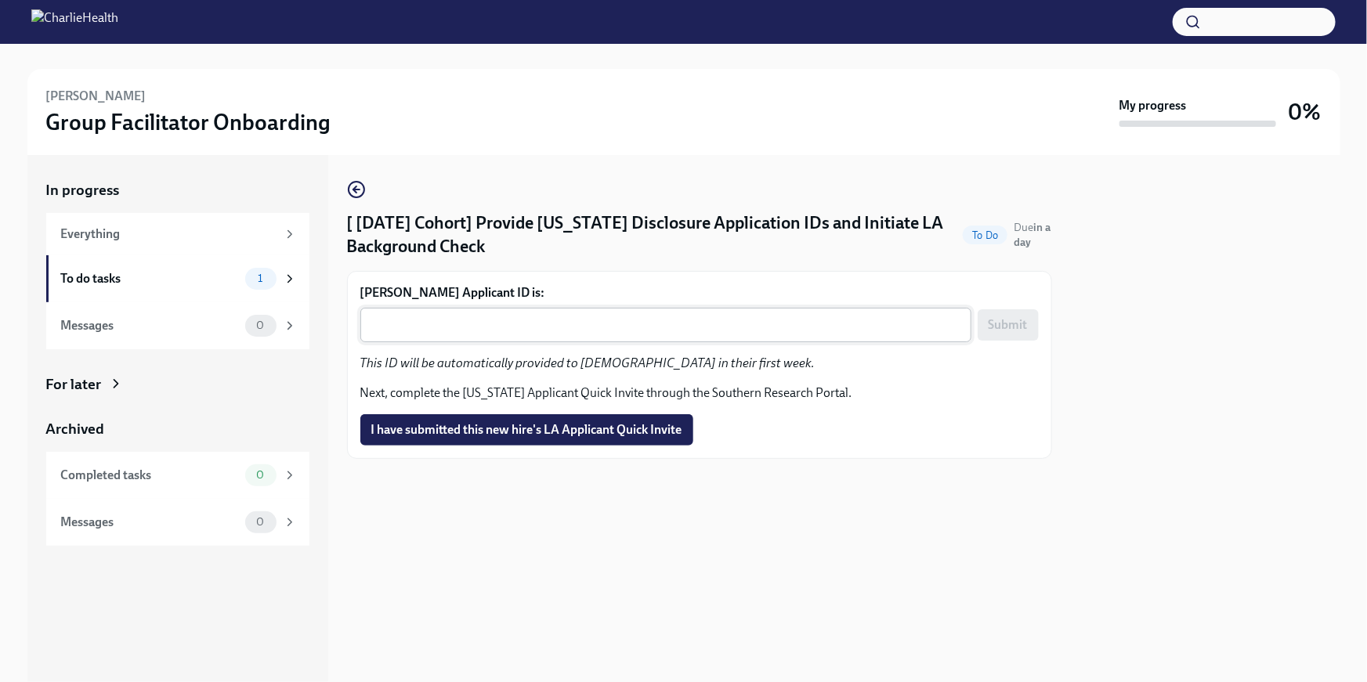
click at [498, 309] on div "x ​" at bounding box center [665, 325] width 611 height 34
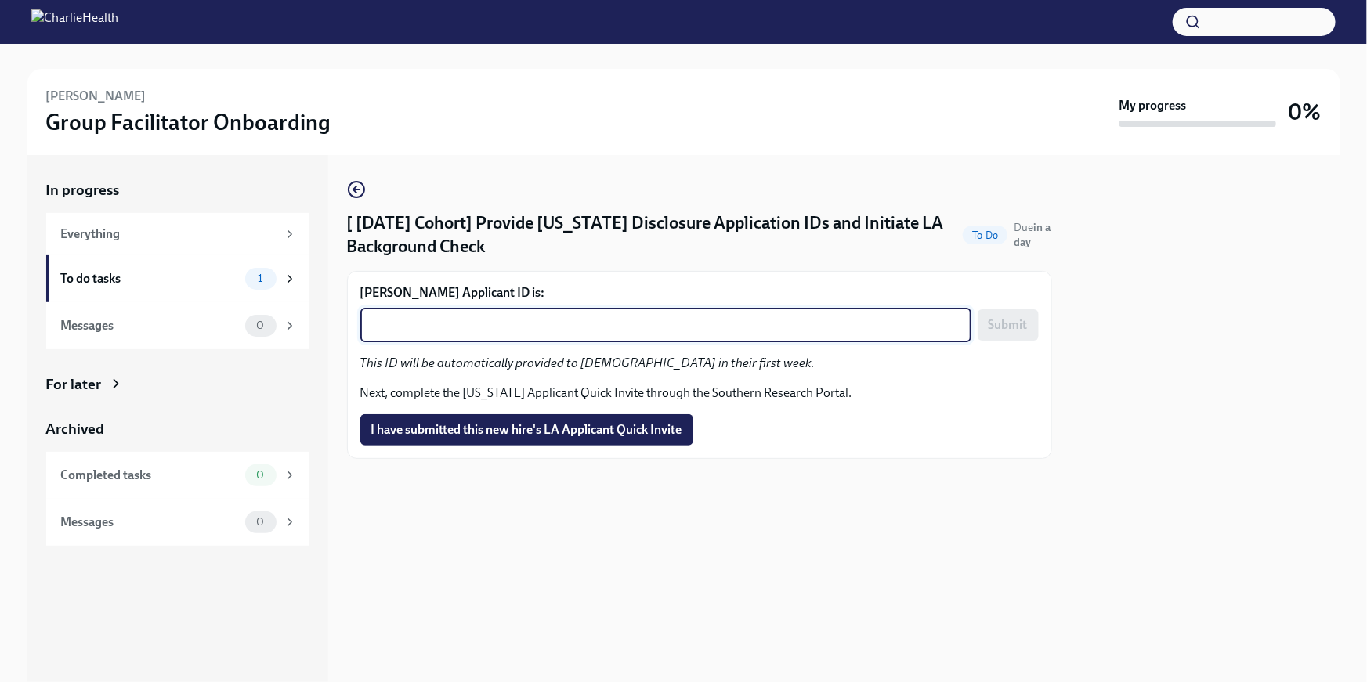
paste textarea "1254220"
type textarea "1254220"
click at [997, 338] on button "Submit" at bounding box center [1008, 324] width 61 height 31
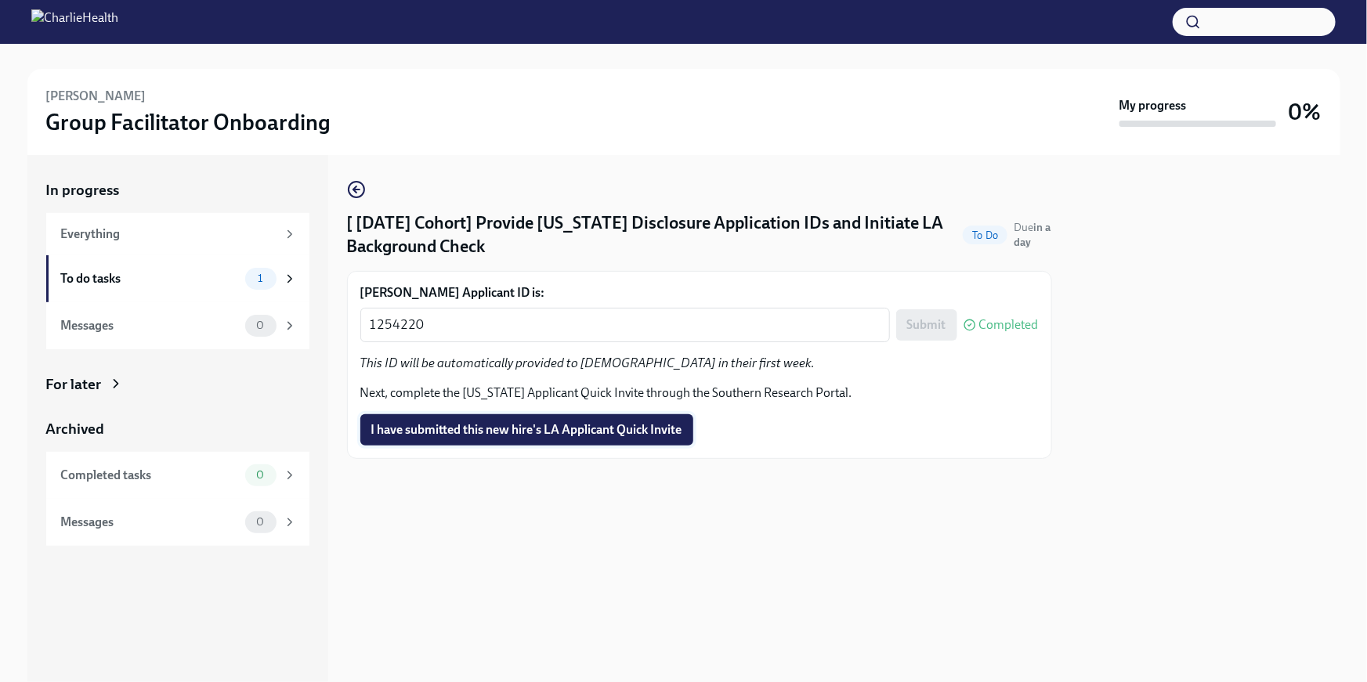
click at [635, 437] on span "I have submitted this new hire's LA Applicant Quick Invite" at bounding box center [526, 430] width 311 height 16
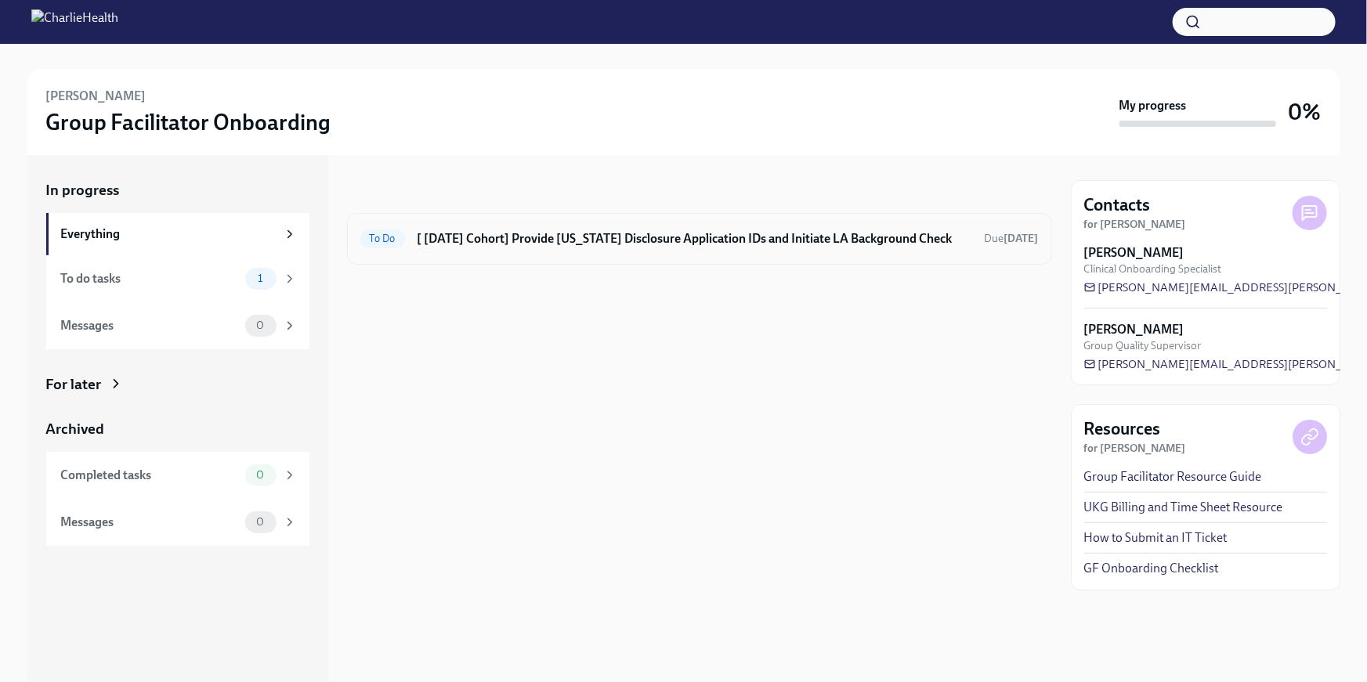
click at [637, 238] on h6 "[ [DATE] Cohort] Provide [US_STATE] Disclosure Application IDs and Initiate LA …" at bounding box center [695, 238] width 555 height 17
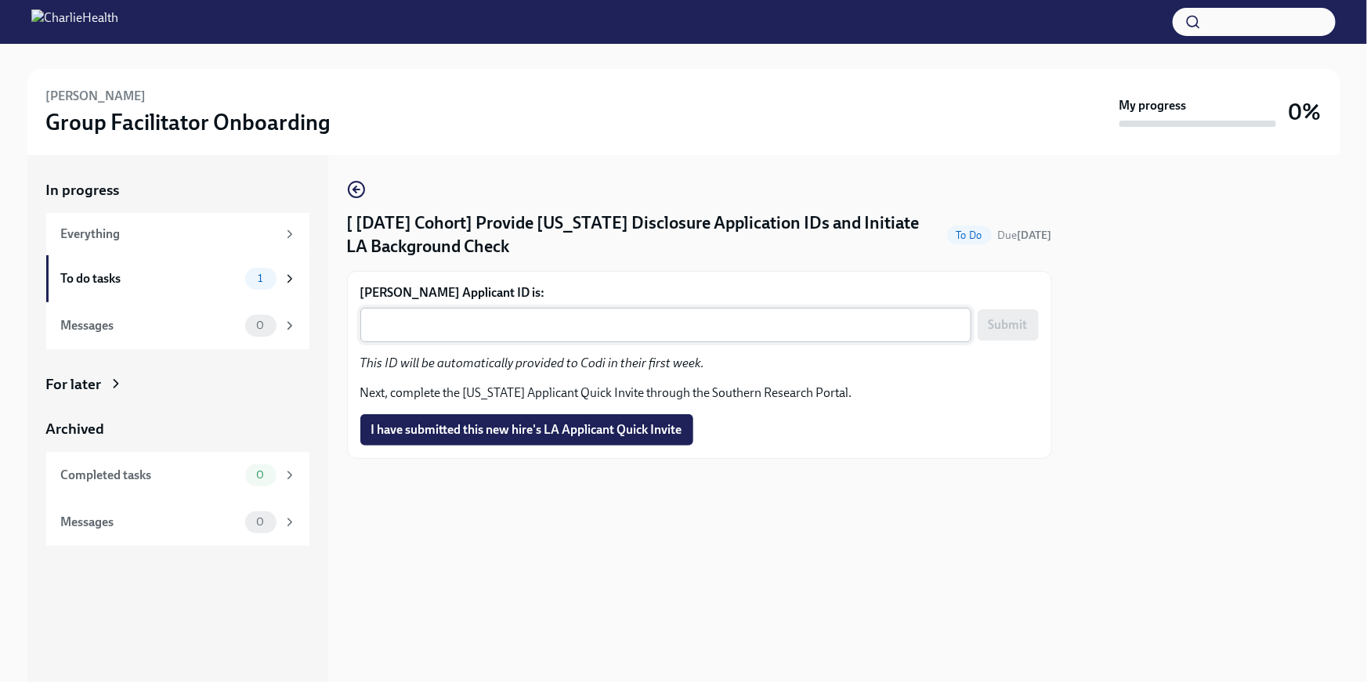
click at [535, 321] on textarea "Codi Perry's Applicant ID is:" at bounding box center [666, 325] width 592 height 19
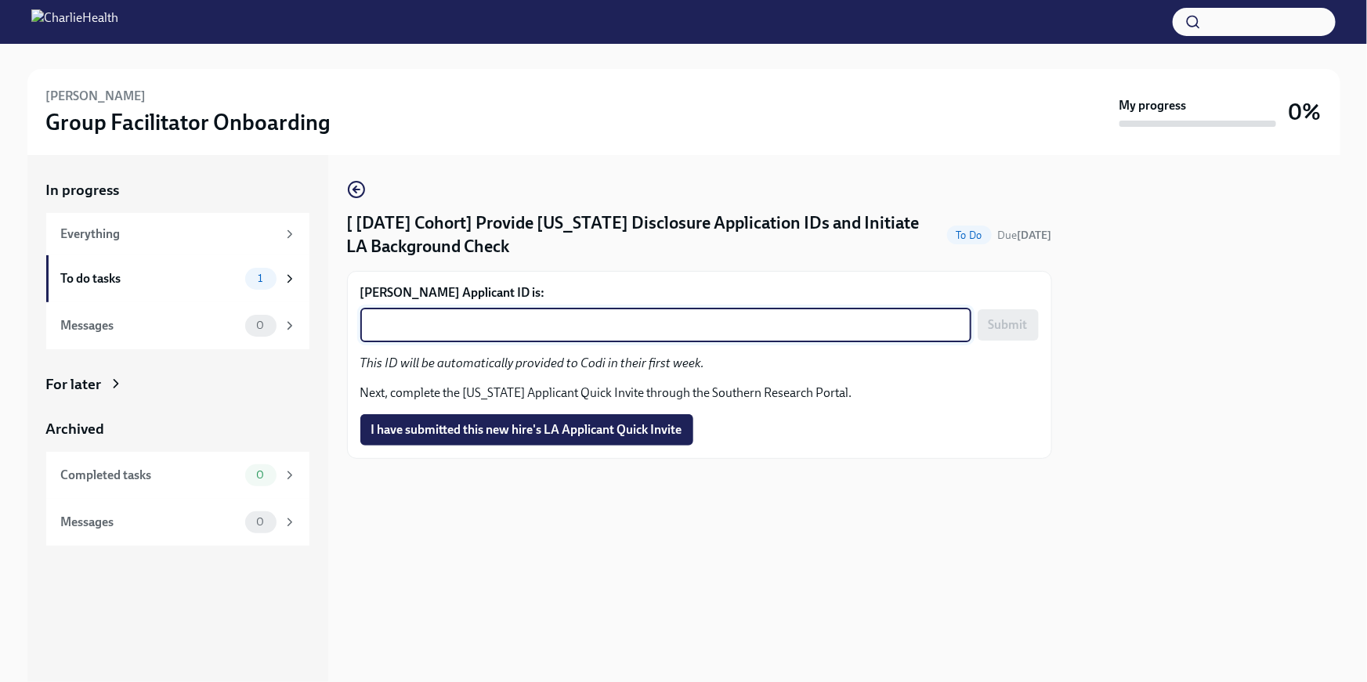
paste textarea "1254221"
type textarea "1254221"
click at [1012, 332] on span "Submit" at bounding box center [1008, 325] width 39 height 16
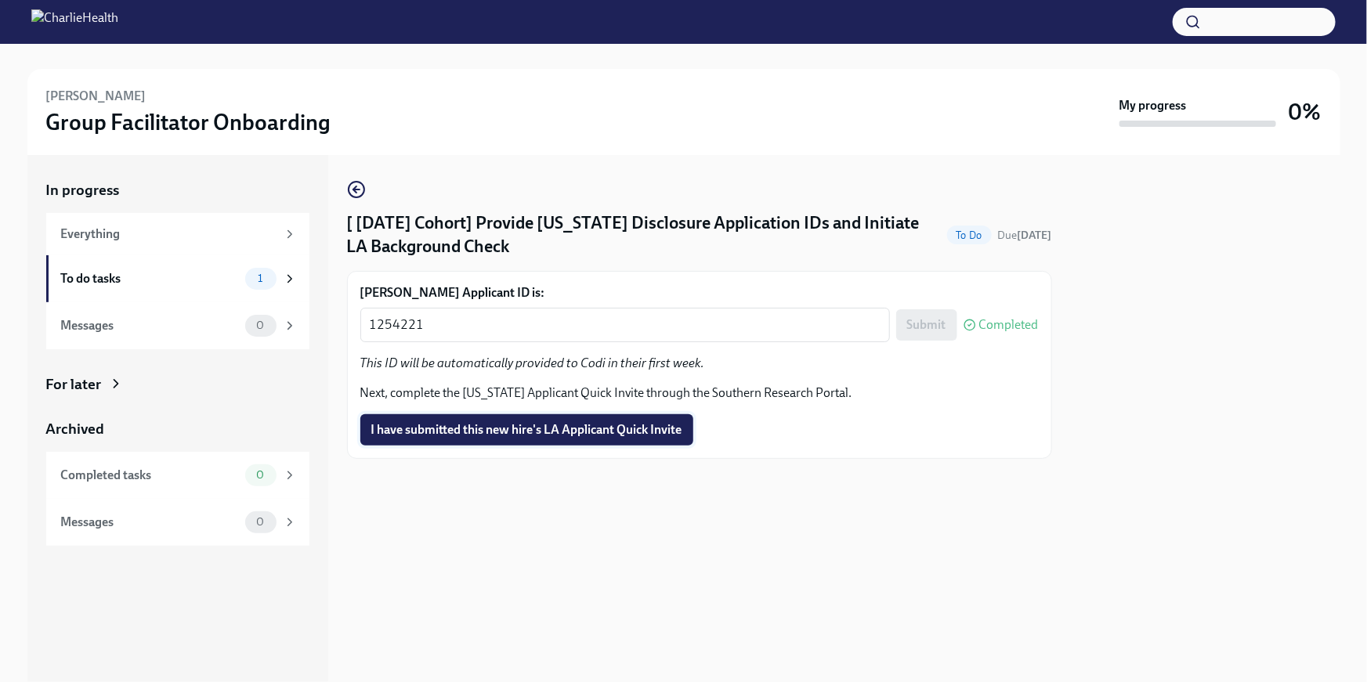
click at [643, 424] on span "I have submitted this new hire's LA Applicant Quick Invite" at bounding box center [526, 430] width 311 height 16
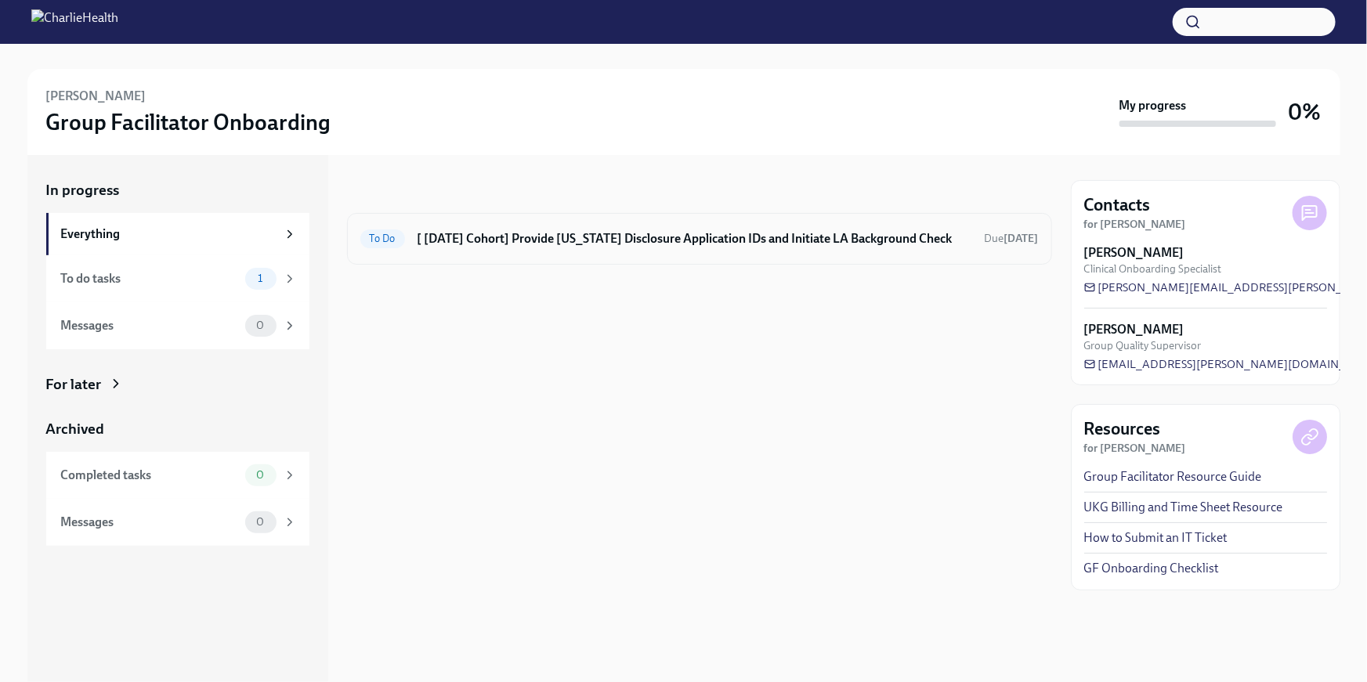
click at [537, 253] on div "To Do [ [DATE] Cohort] Provide [US_STATE] Disclosure Application IDs and Initia…" at bounding box center [699, 239] width 705 height 52
click at [508, 222] on div "To Do [ [DATE] Cohort] Provide [US_STATE] Disclosure Application IDs and Initia…" at bounding box center [699, 239] width 705 height 52
click at [486, 241] on h6 "[ [DATE] Cohort] Provide [US_STATE] Disclosure Application IDs and Initiate LA …" at bounding box center [695, 238] width 555 height 17
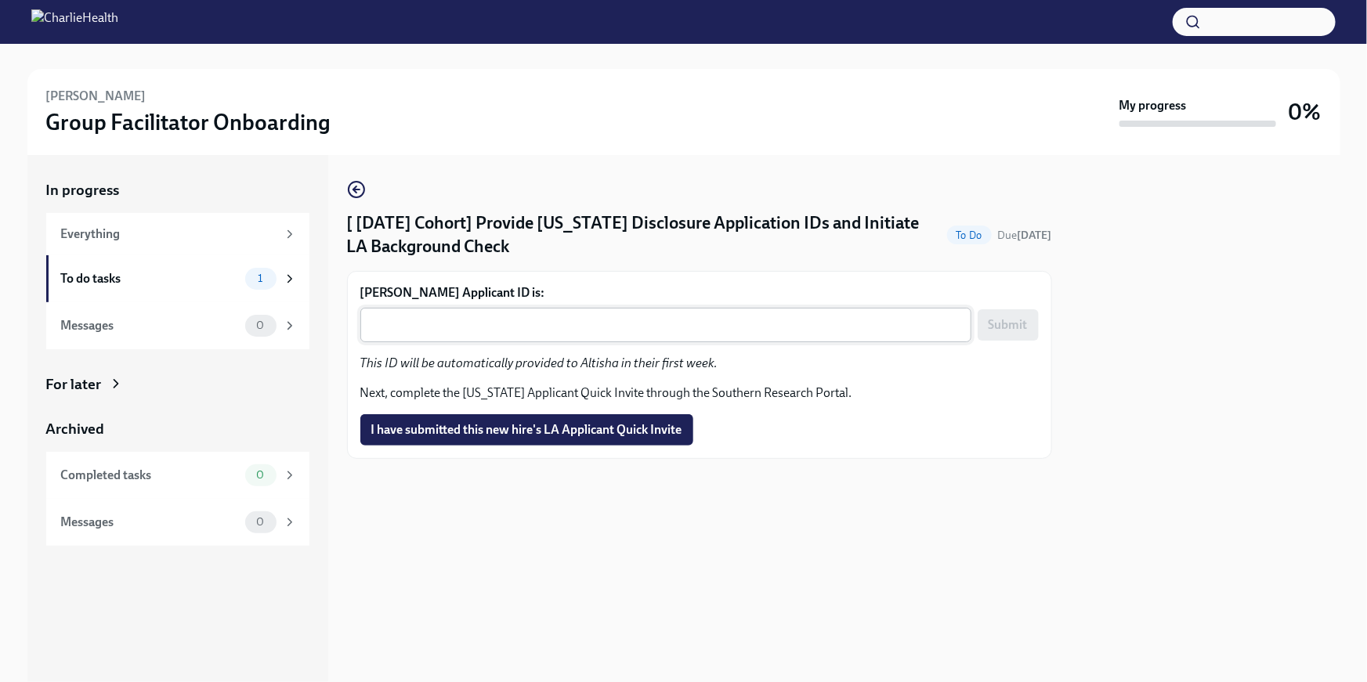
click at [447, 319] on textarea "[PERSON_NAME] Applicant ID is:" at bounding box center [666, 325] width 592 height 19
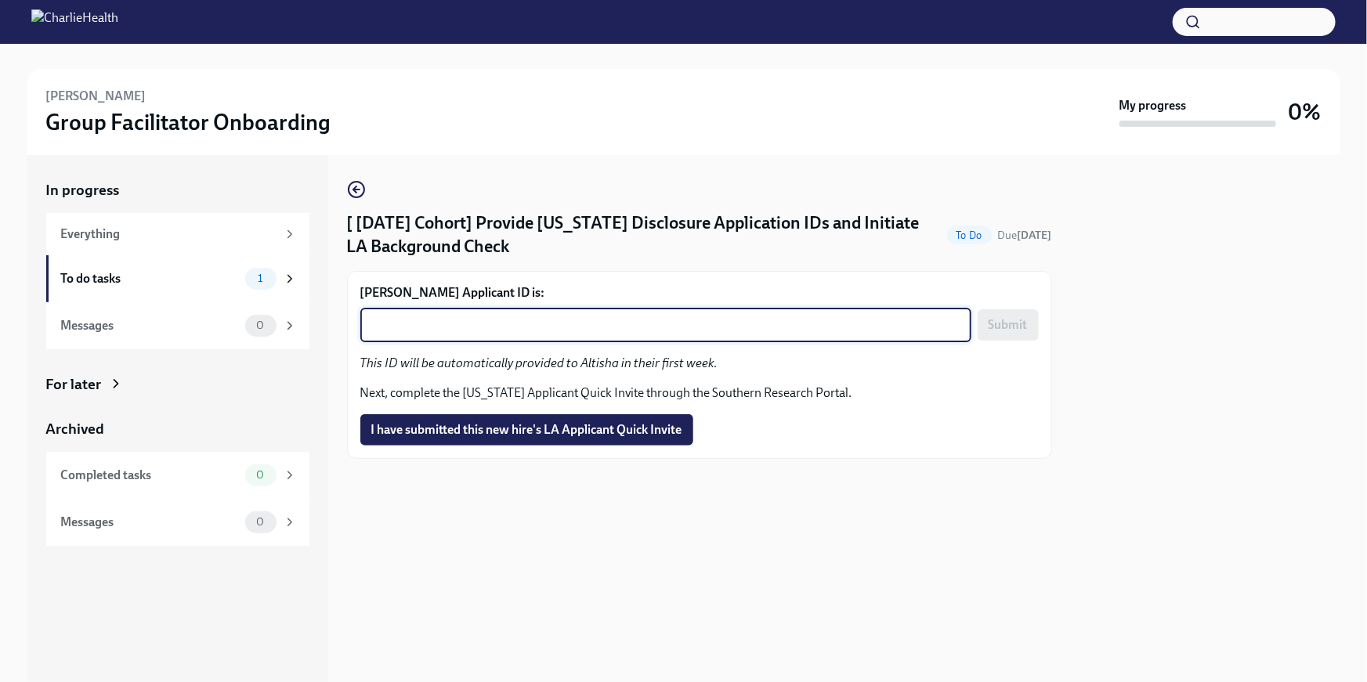
paste textarea "1254223"
type textarea "1254223"
click at [993, 318] on span "Submit" at bounding box center [1008, 325] width 39 height 16
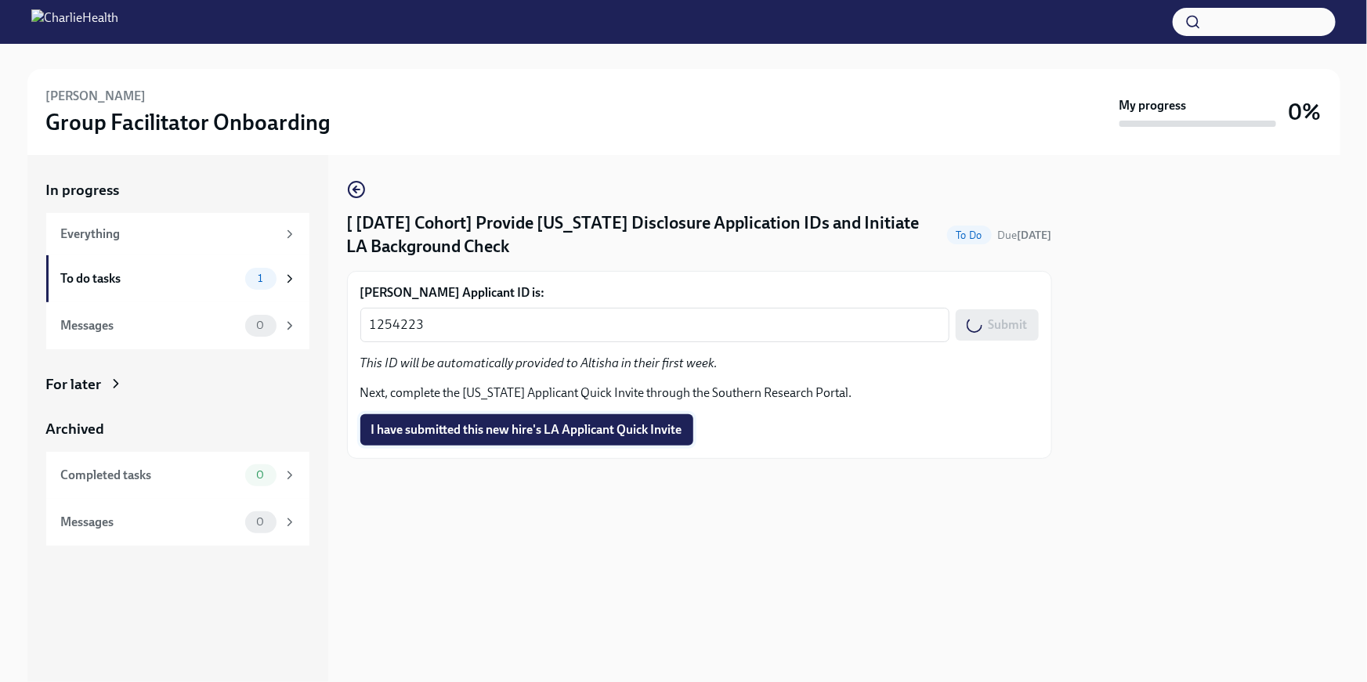
click at [585, 429] on span "I have submitted this new hire's LA Applicant Quick Invite" at bounding box center [526, 430] width 311 height 16
click at [575, 431] on span "I have submitted this new hire's LA Applicant Quick Invite" at bounding box center [526, 430] width 311 height 16
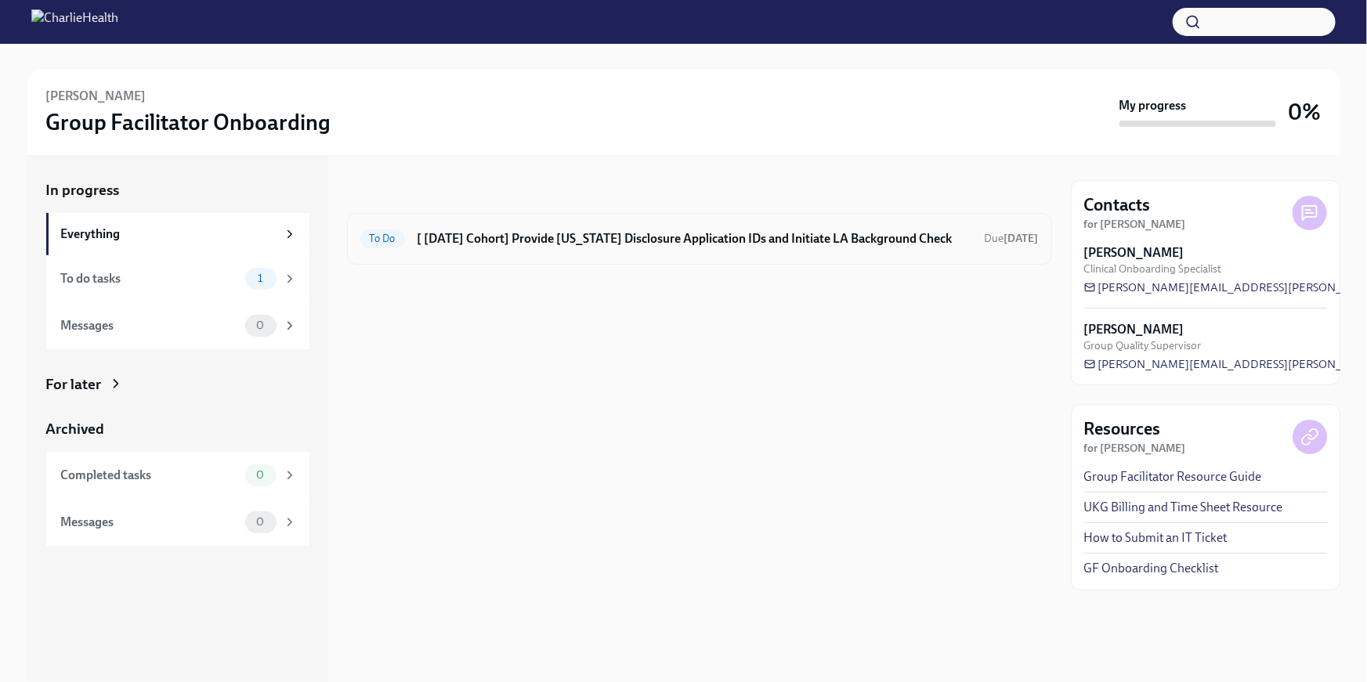
click at [794, 230] on h6 "[ [DATE] Cohort] Provide [US_STATE] Disclosure Application IDs and Initiate LA …" at bounding box center [695, 238] width 555 height 17
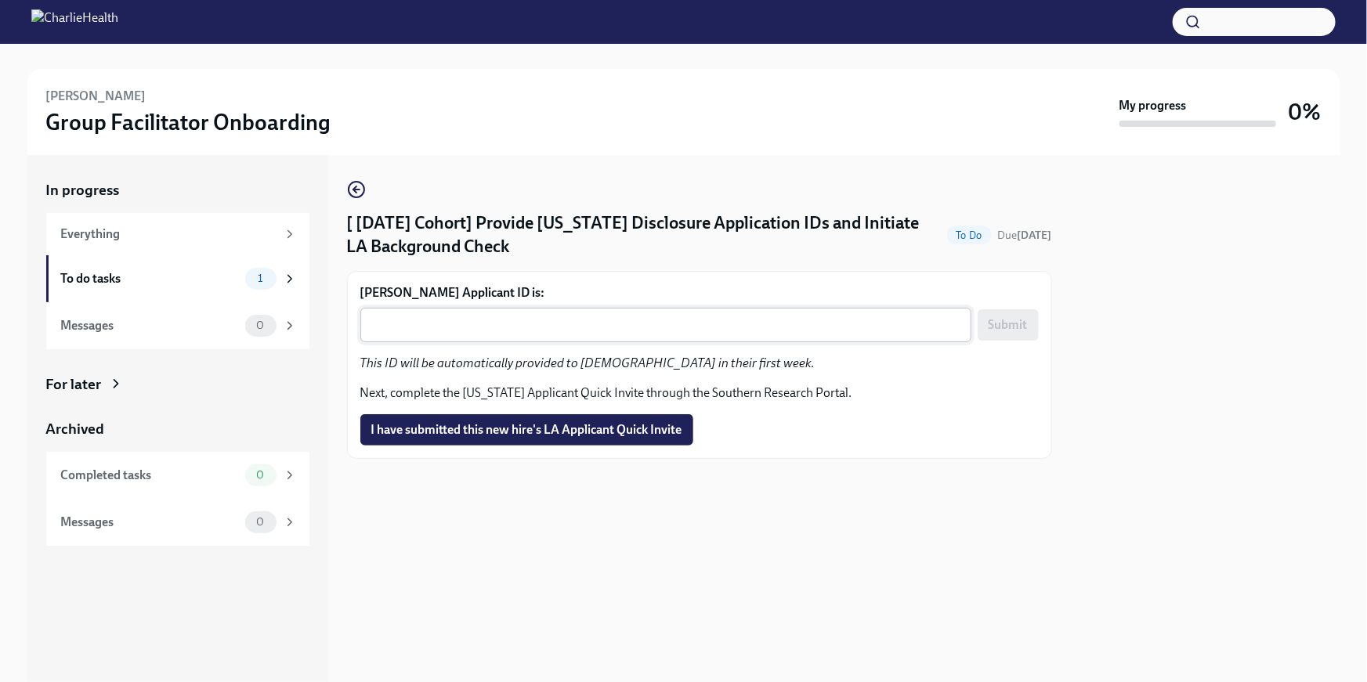
click at [546, 335] on div "x ​" at bounding box center [665, 325] width 611 height 34
click at [451, 332] on textarea "[PERSON_NAME] Applicant ID is:" at bounding box center [666, 325] width 592 height 19
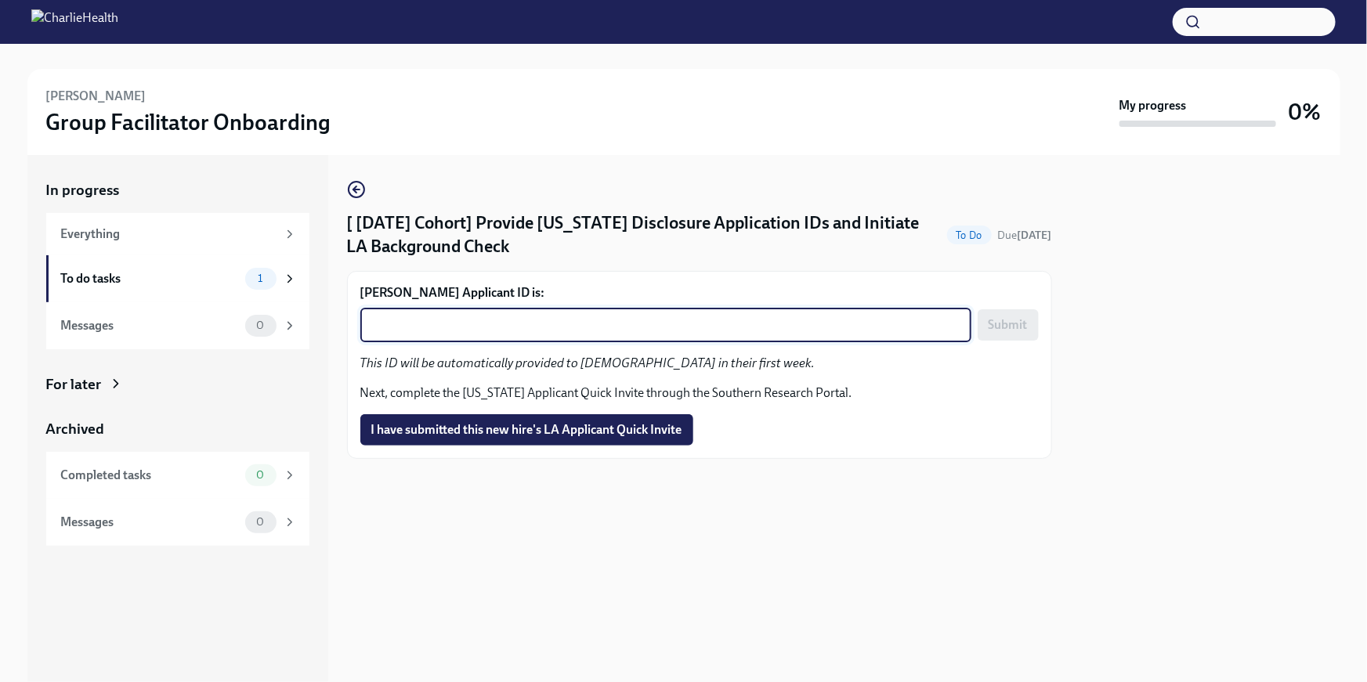
paste textarea "1254239"
type textarea "1254239"
click at [1019, 327] on span "Submit" at bounding box center [1008, 325] width 39 height 16
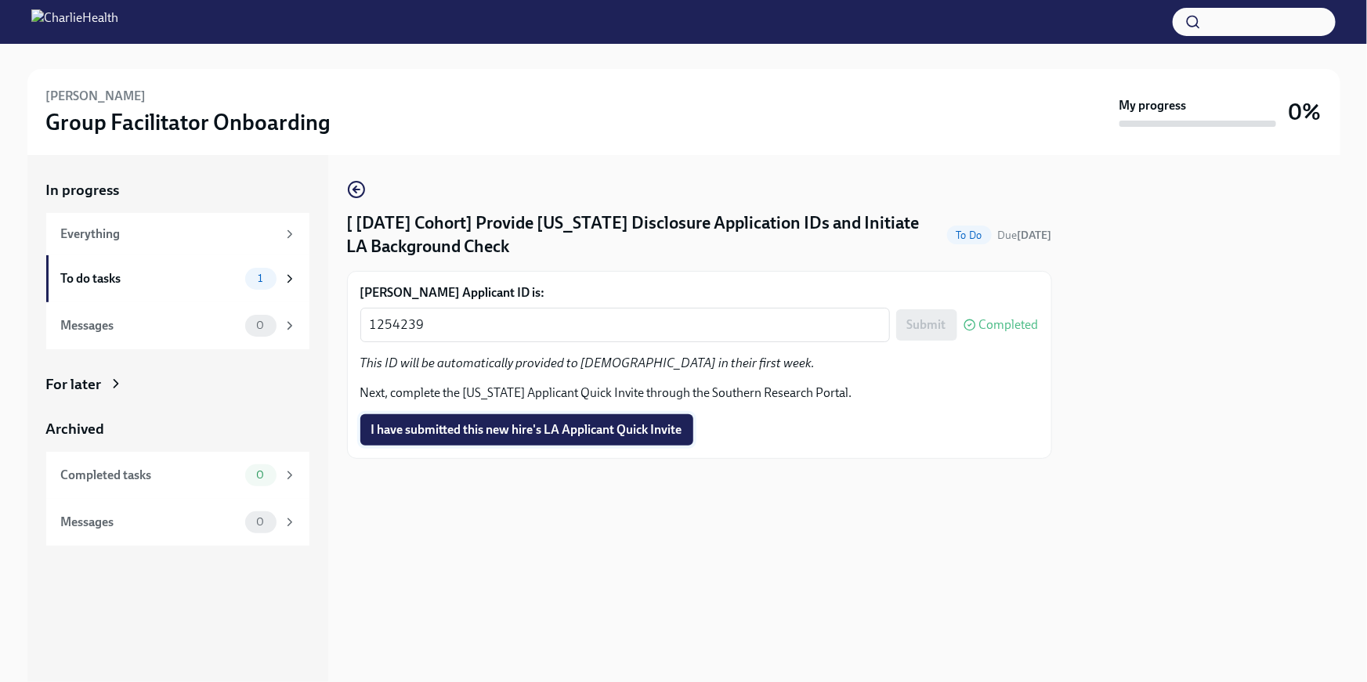
click at [607, 418] on button "I have submitted this new hire's LA Applicant Quick Invite" at bounding box center [526, 429] width 333 height 31
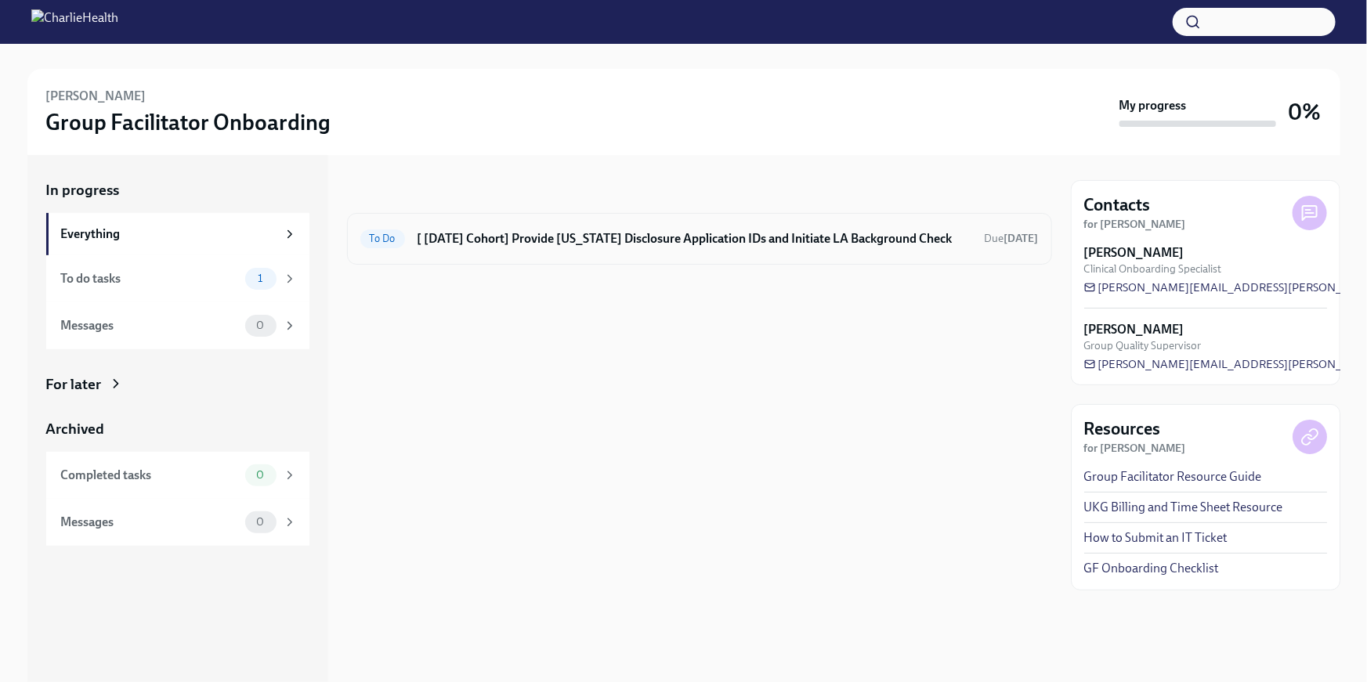
click at [540, 219] on div "To Do [ [DATE] Cohort] Provide [US_STATE] Disclosure Application IDs and Initia…" at bounding box center [699, 239] width 705 height 52
click at [517, 252] on div "To Do [ [DATE] Cohort] Provide [US_STATE] Disclosure Application IDs and Initia…" at bounding box center [699, 239] width 705 height 52
click at [589, 233] on h6 "[ [DATE] Cohort] Provide [US_STATE] Disclosure Application IDs and Initiate LA …" at bounding box center [695, 238] width 555 height 17
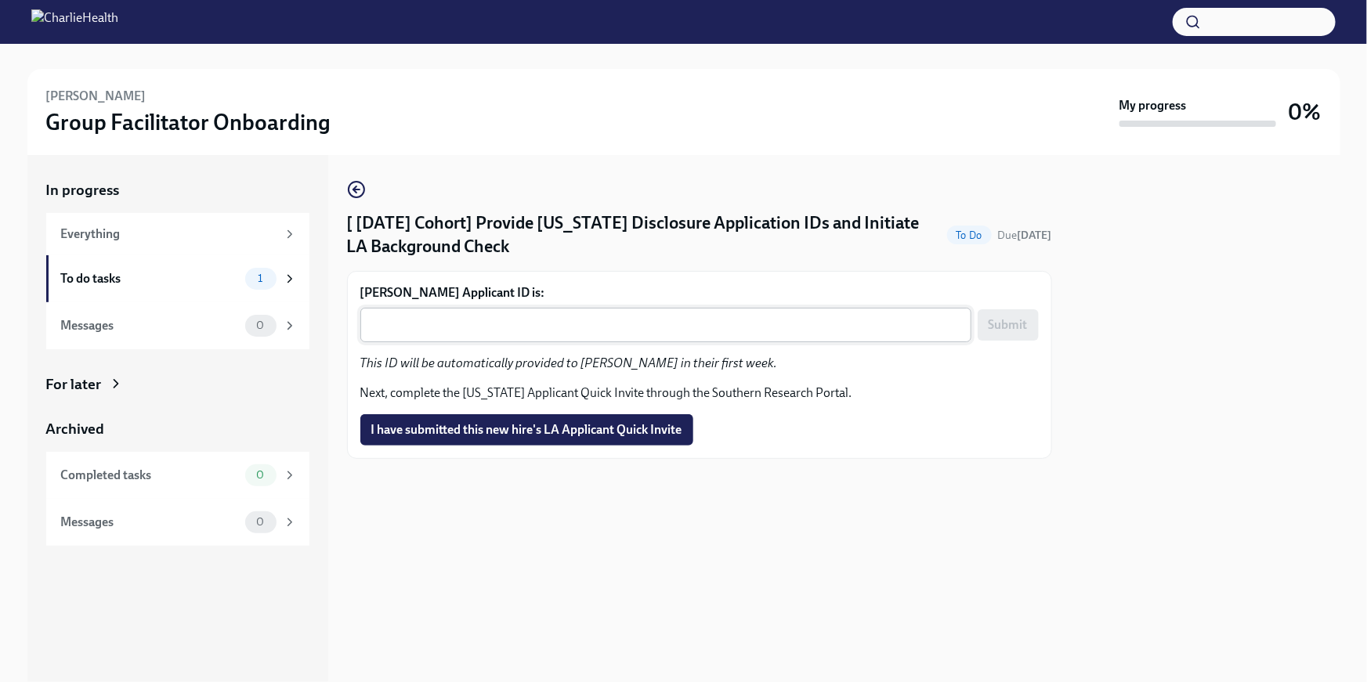
click at [469, 317] on textarea "[PERSON_NAME] Applicant ID is:" at bounding box center [666, 325] width 592 height 19
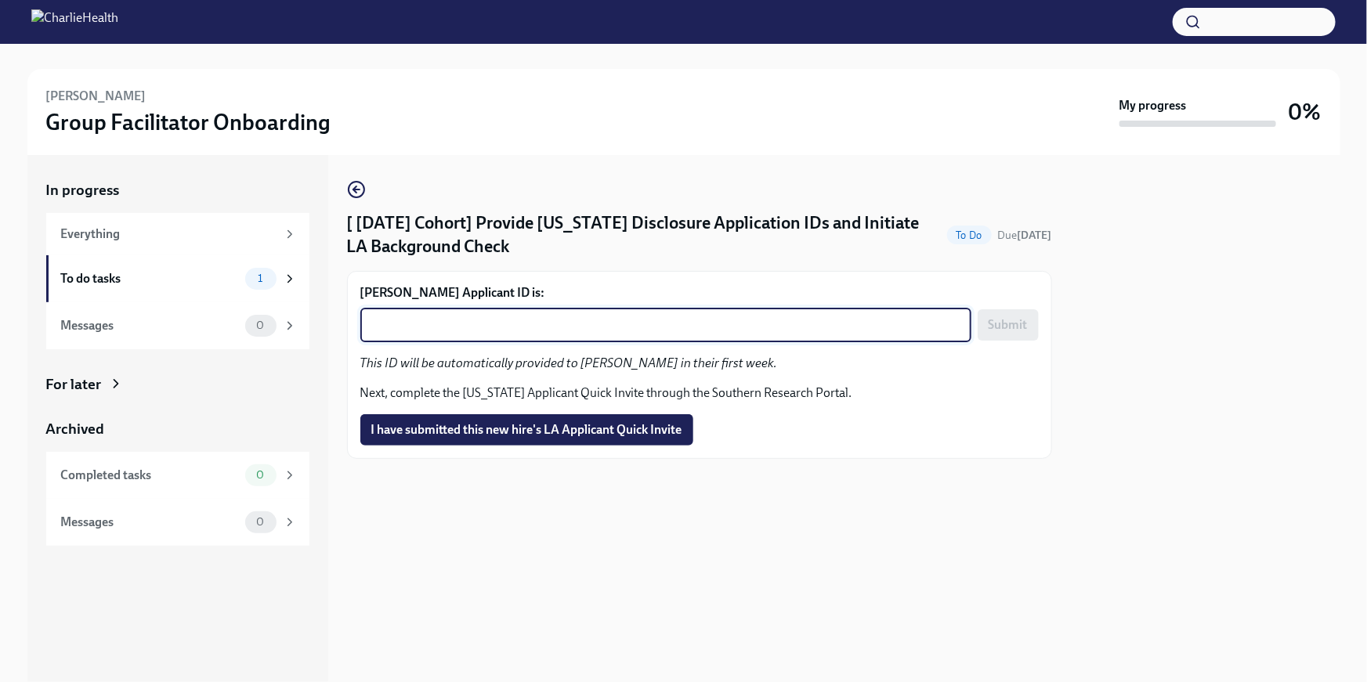
paste textarea "1254258"
type textarea "1254258"
click at [1010, 333] on span "Submit" at bounding box center [1008, 325] width 39 height 16
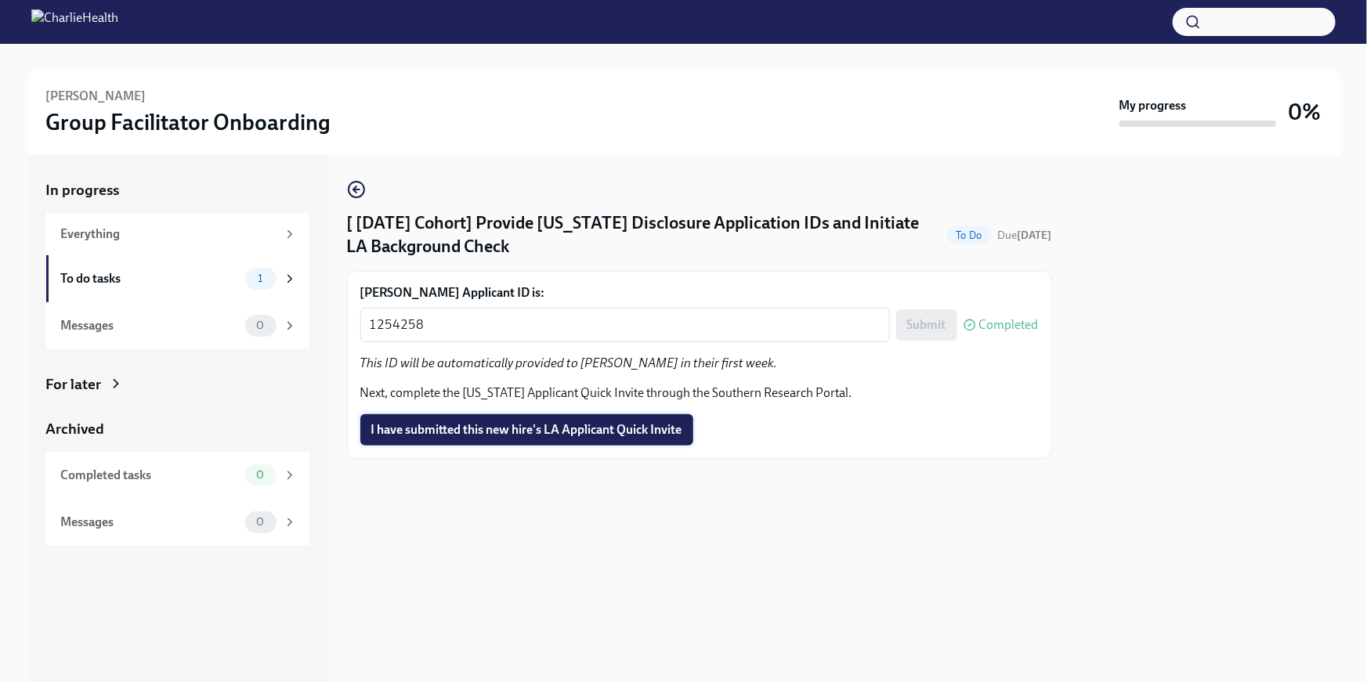
click at [595, 428] on span "I have submitted this new hire's LA Applicant Quick Invite" at bounding box center [526, 430] width 311 height 16
